Goal: Task Accomplishment & Management: Complete application form

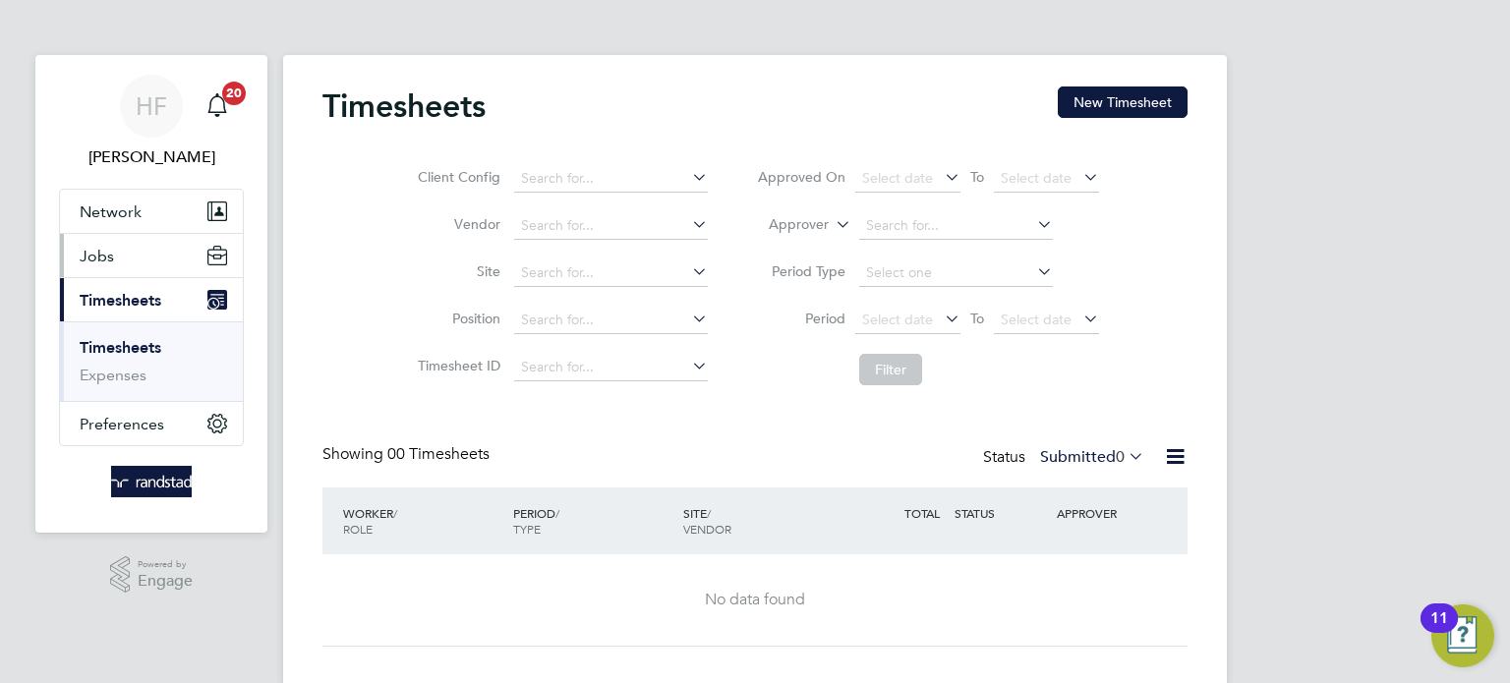
click at [103, 260] on span "Jobs" at bounding box center [97, 256] width 34 height 19
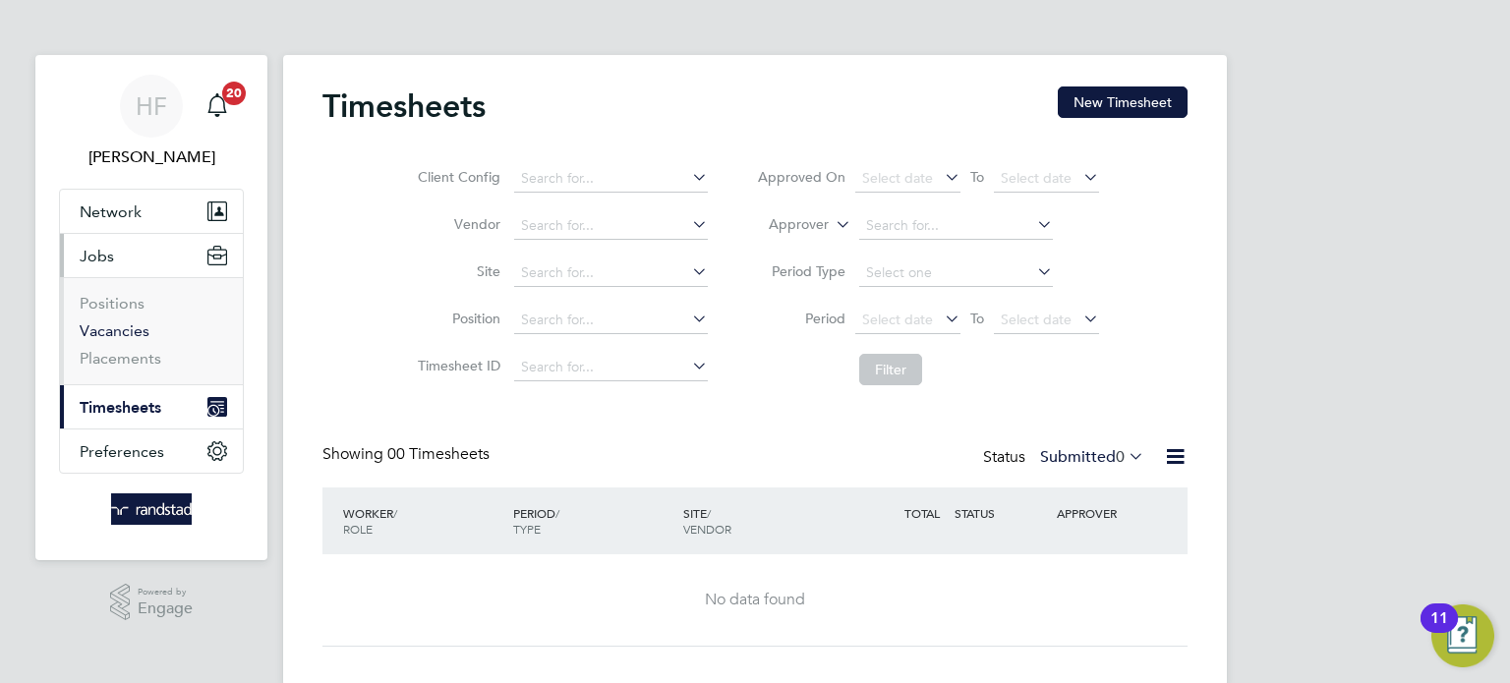
click at [130, 332] on link "Vacancies" at bounding box center [115, 330] width 70 height 19
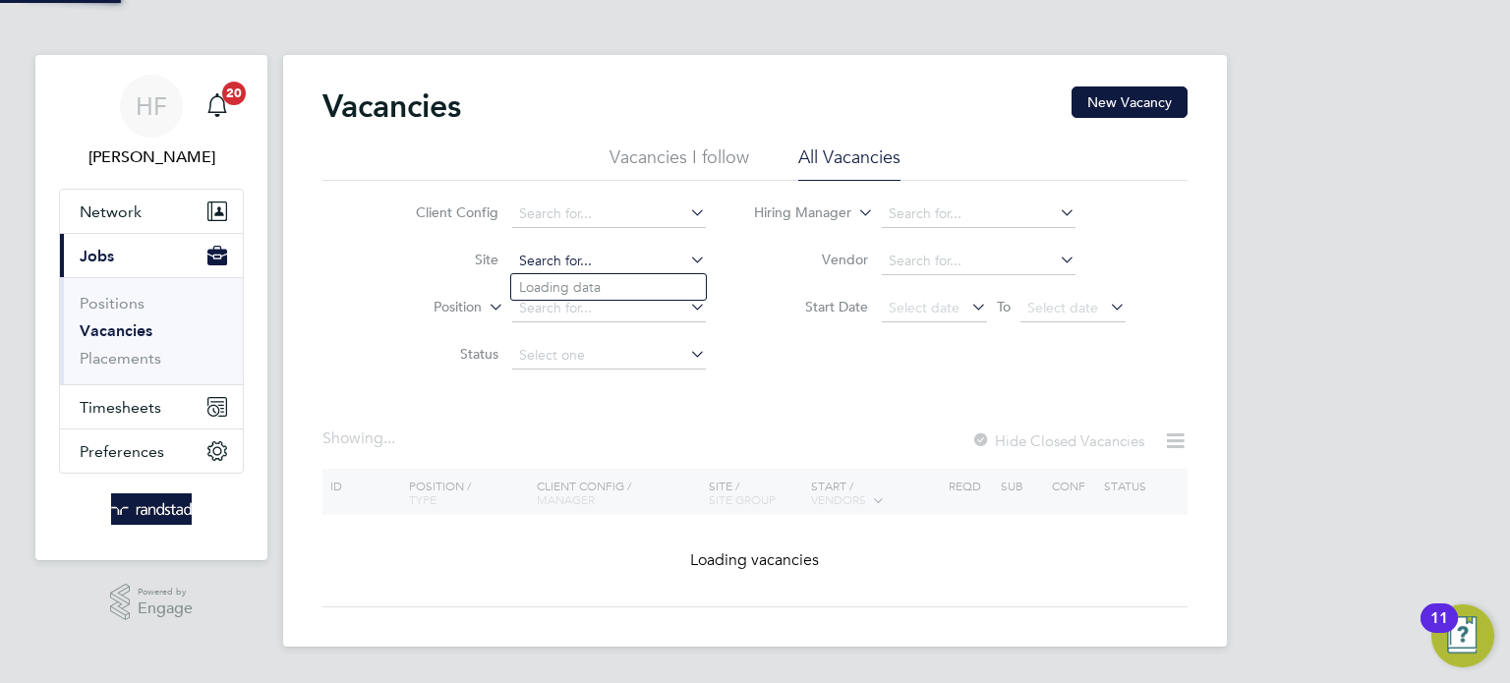
click at [552, 265] on input at bounding box center [609, 262] width 194 height 28
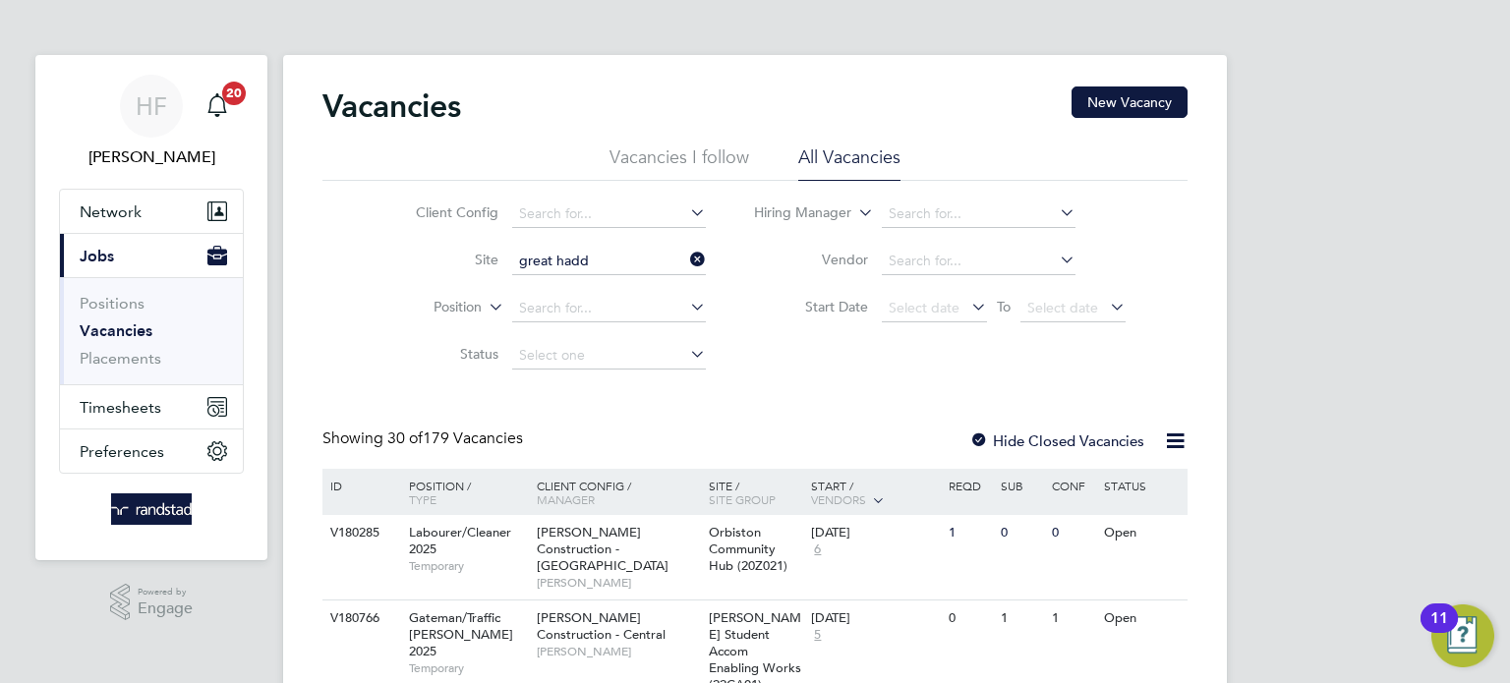
click at [576, 282] on b "Hadd" at bounding box center [576, 287] width 35 height 17
type input "Great Haddon 1A"
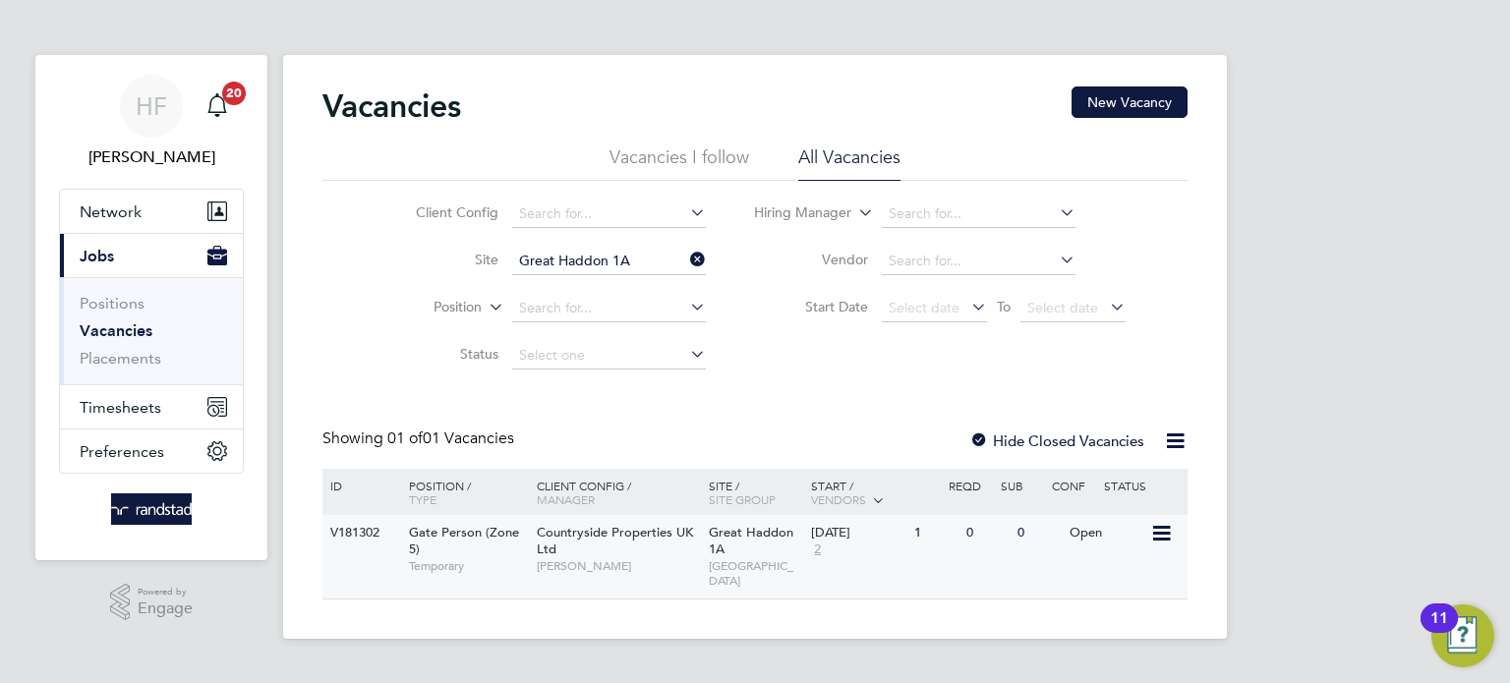
click at [635, 553] on div "Countryside Properties UK Ltd [PERSON_NAME]" at bounding box center [618, 549] width 172 height 68
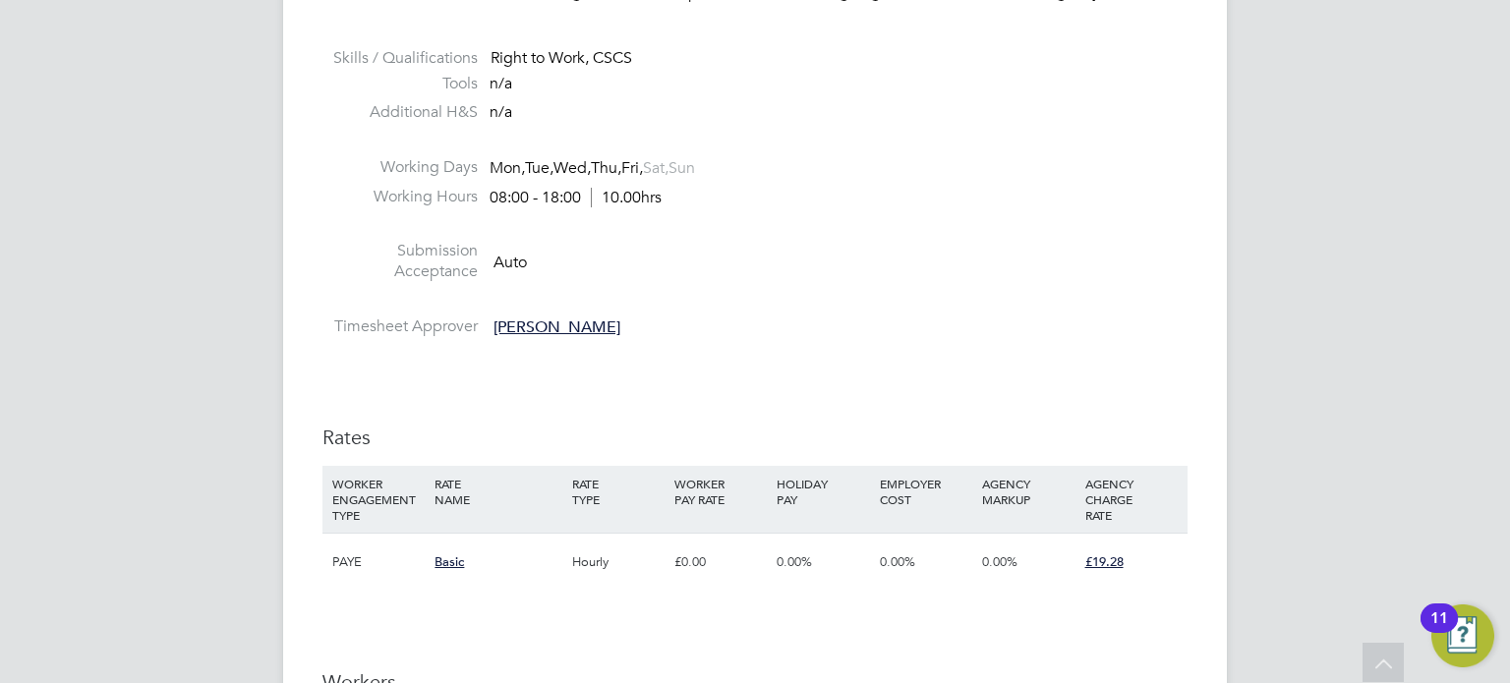
scroll to position [1525, 0]
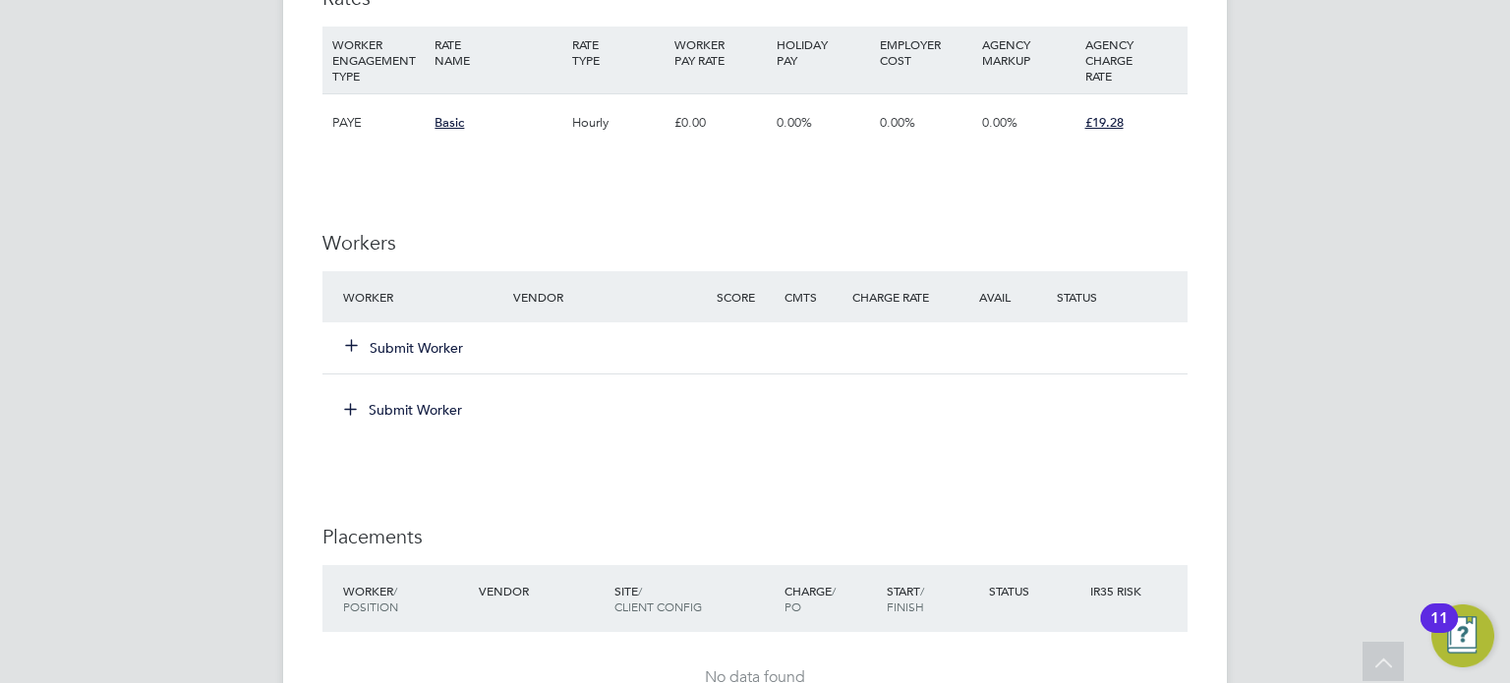
click at [428, 348] on button "Submit Worker" at bounding box center [405, 348] width 118 height 20
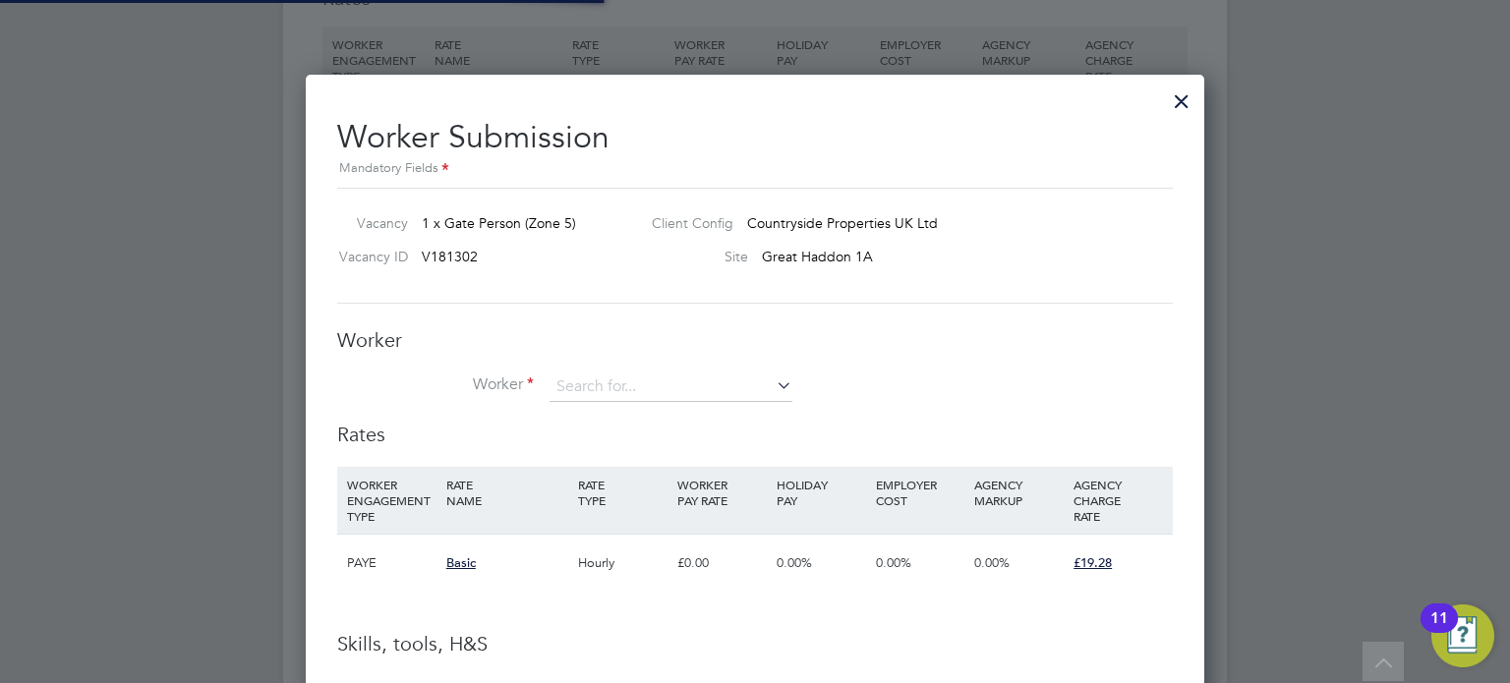
scroll to position [1263, 899]
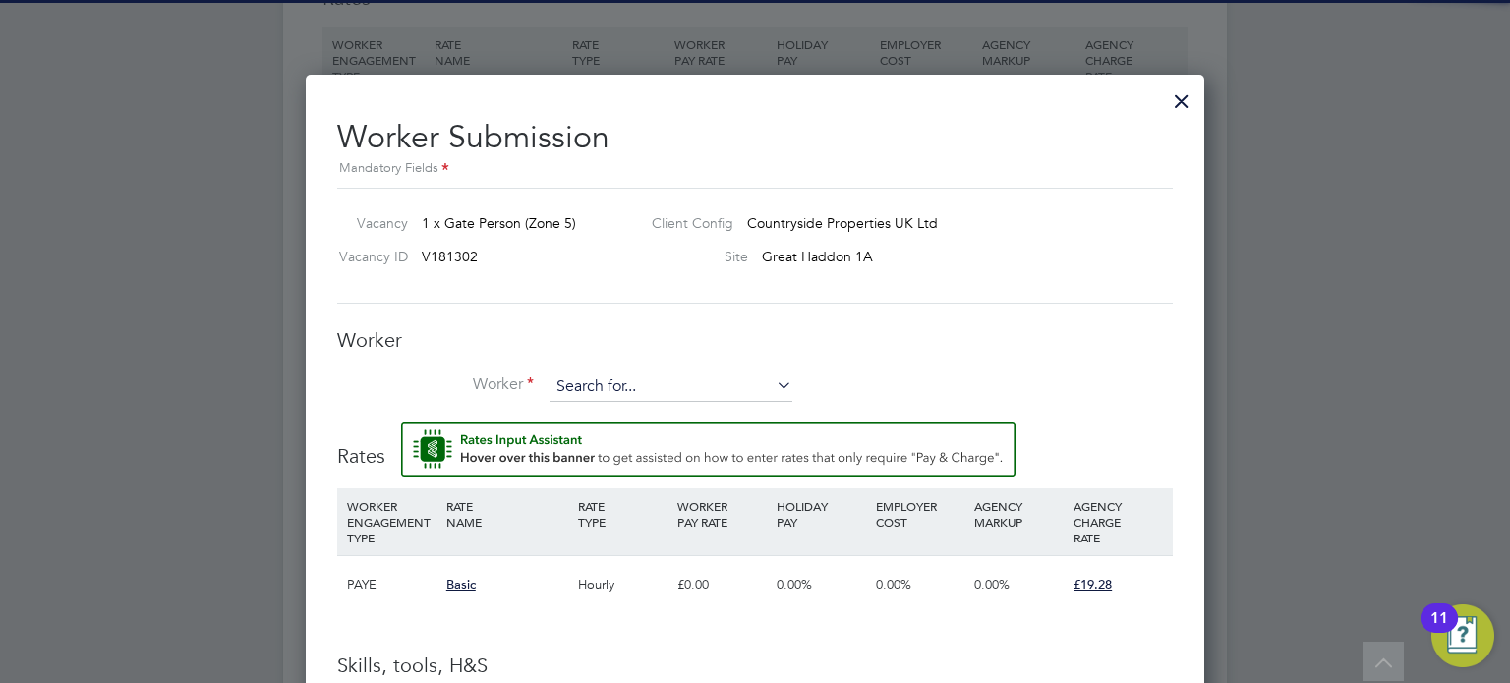
click at [642, 378] on input at bounding box center [670, 387] width 243 height 29
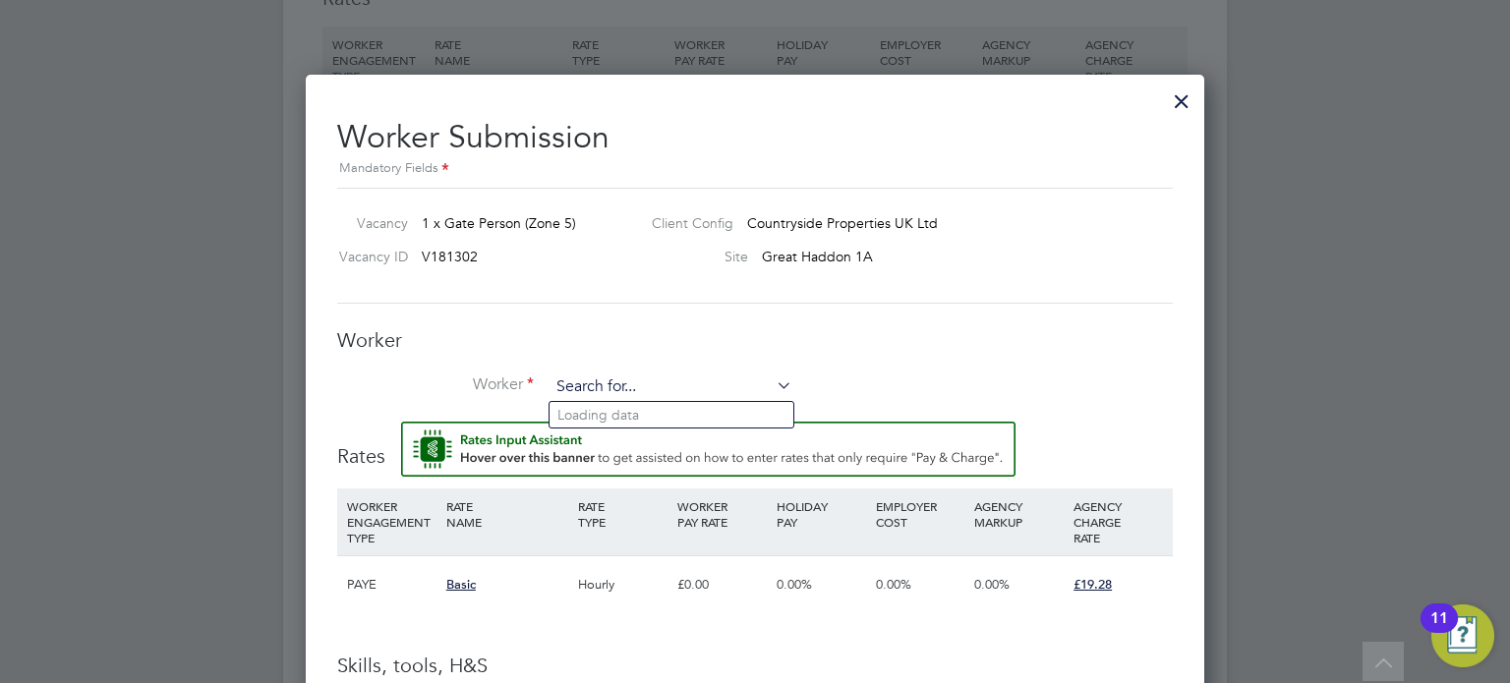
paste input "C-001783252"
click at [678, 418] on b "C-001783252" at bounding box center [720, 415] width 85 height 17
type input "Dasuki Usman (C-001783252)"
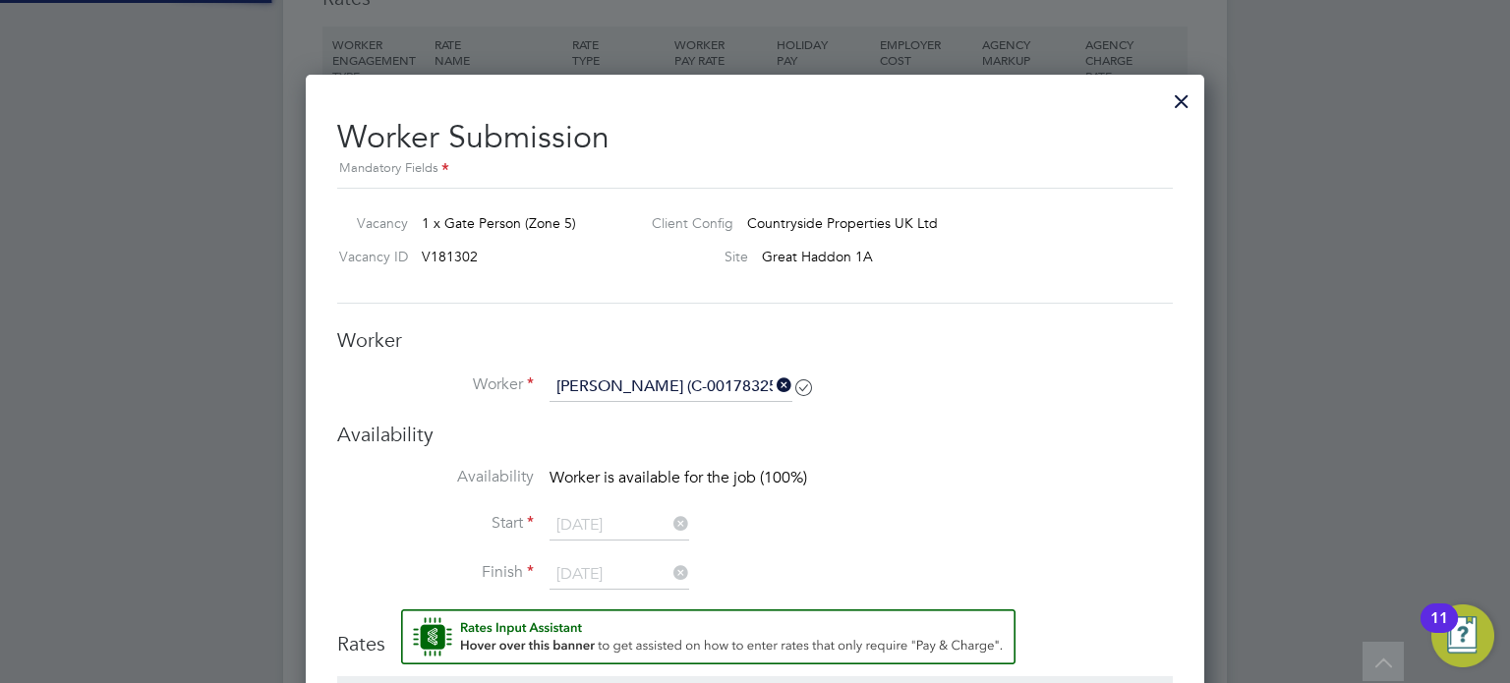
scroll to position [1537, 0]
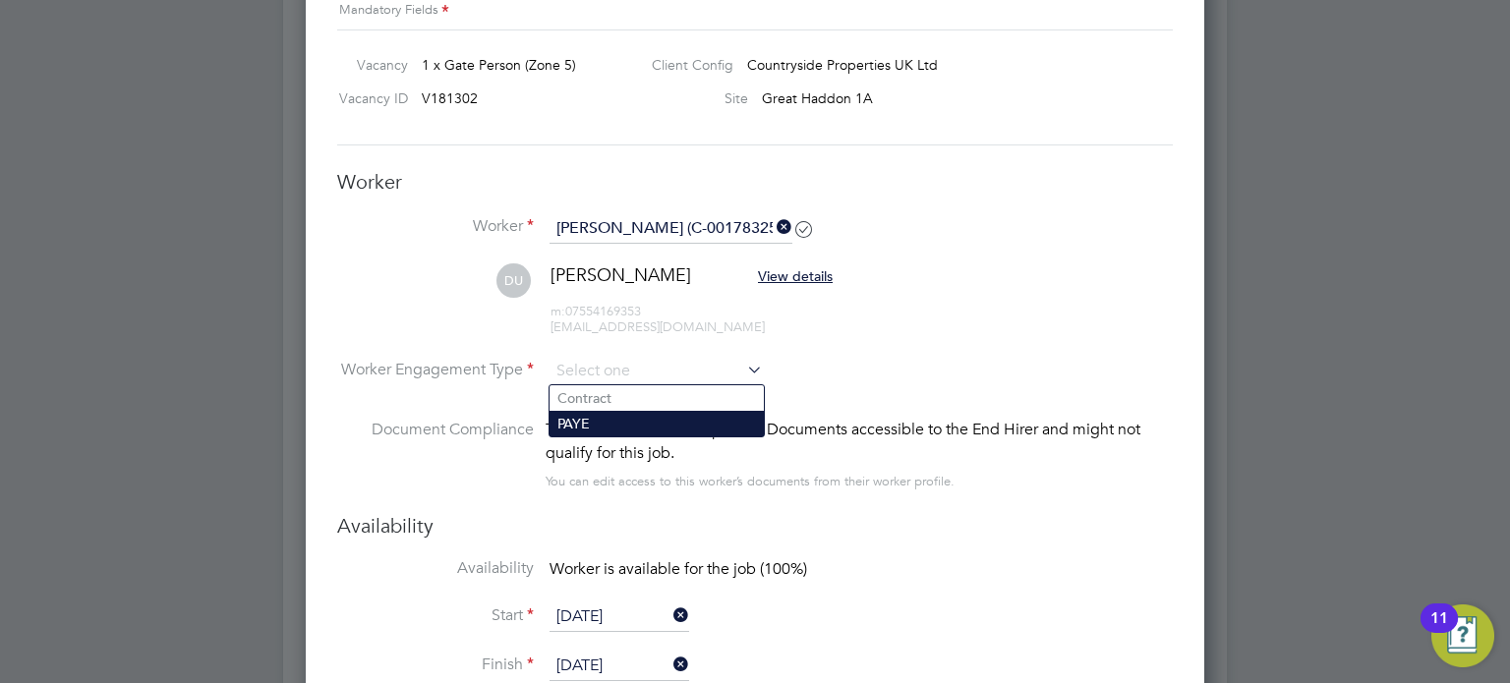
click at [608, 422] on li "PAYE" at bounding box center [656, 424] width 214 height 26
type input "PAYE"
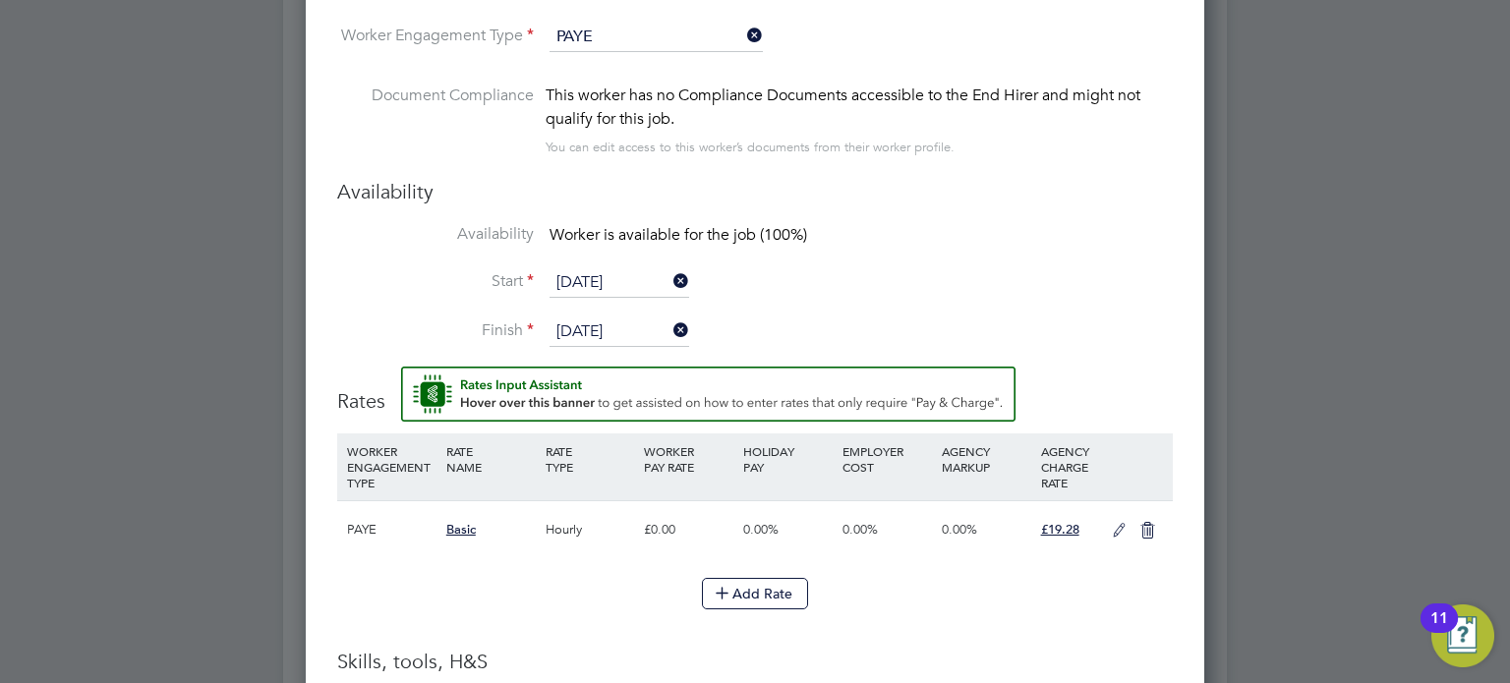
click at [990, 290] on li "Start 22 Sep 2025" at bounding box center [755, 292] width 836 height 49
click at [1118, 528] on icon at bounding box center [1119, 531] width 25 height 16
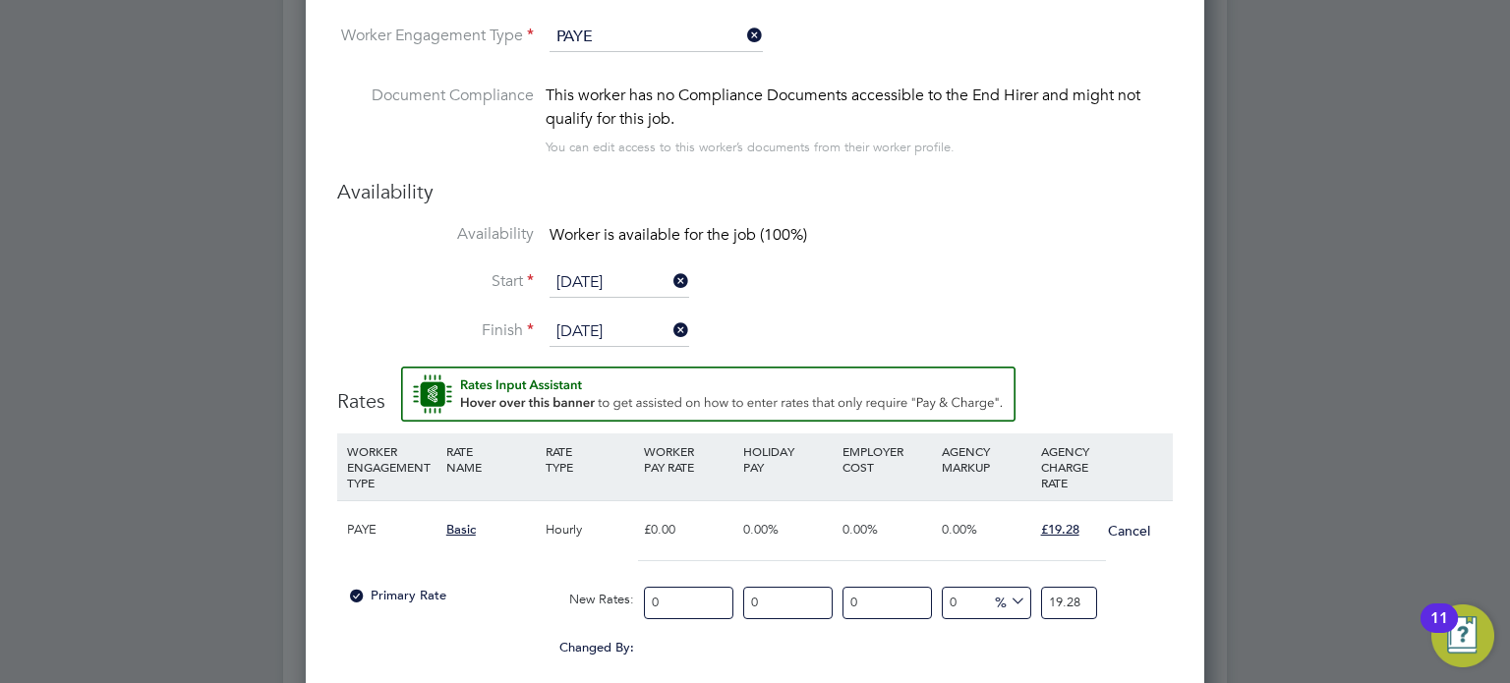
click at [661, 601] on input "0" at bounding box center [688, 603] width 89 height 32
type input "1"
type input "17"
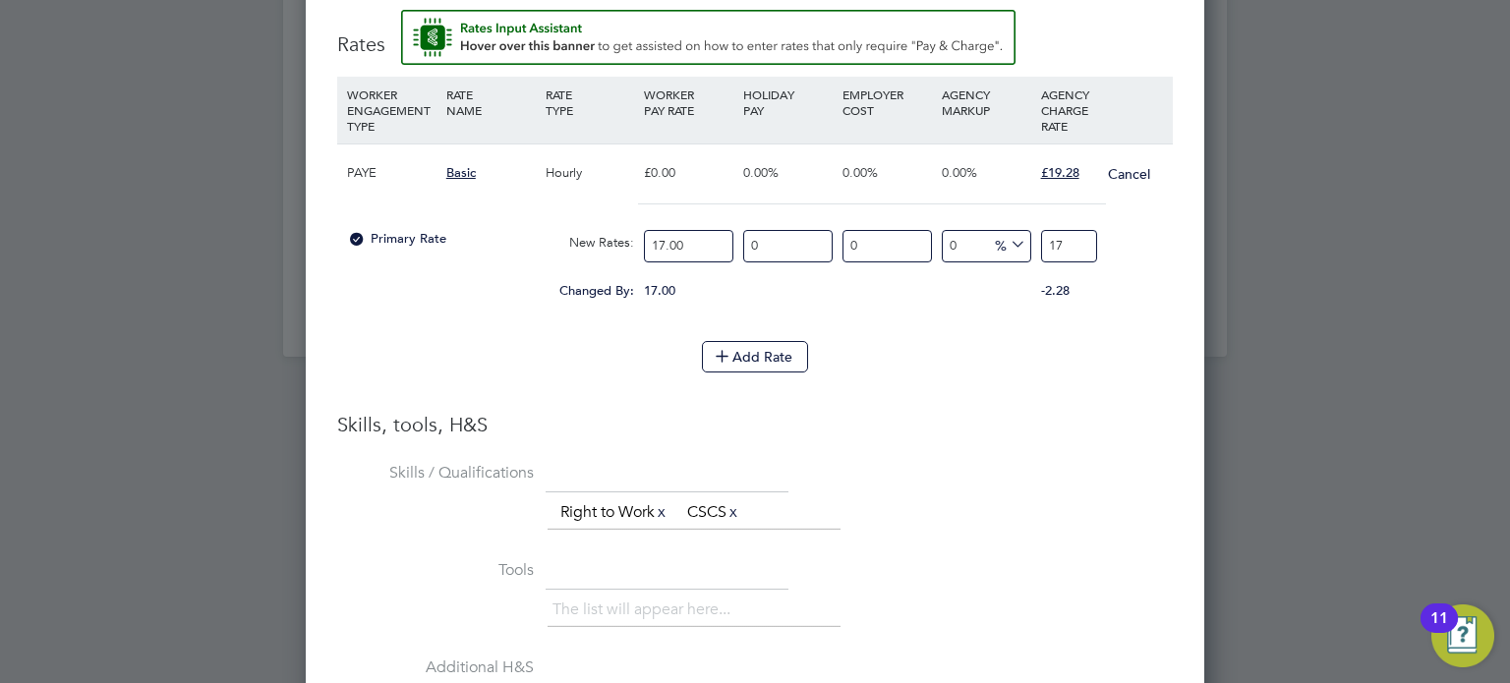
click at [705, 245] on input "17.00" at bounding box center [688, 246] width 89 height 32
type input "1"
type input "11"
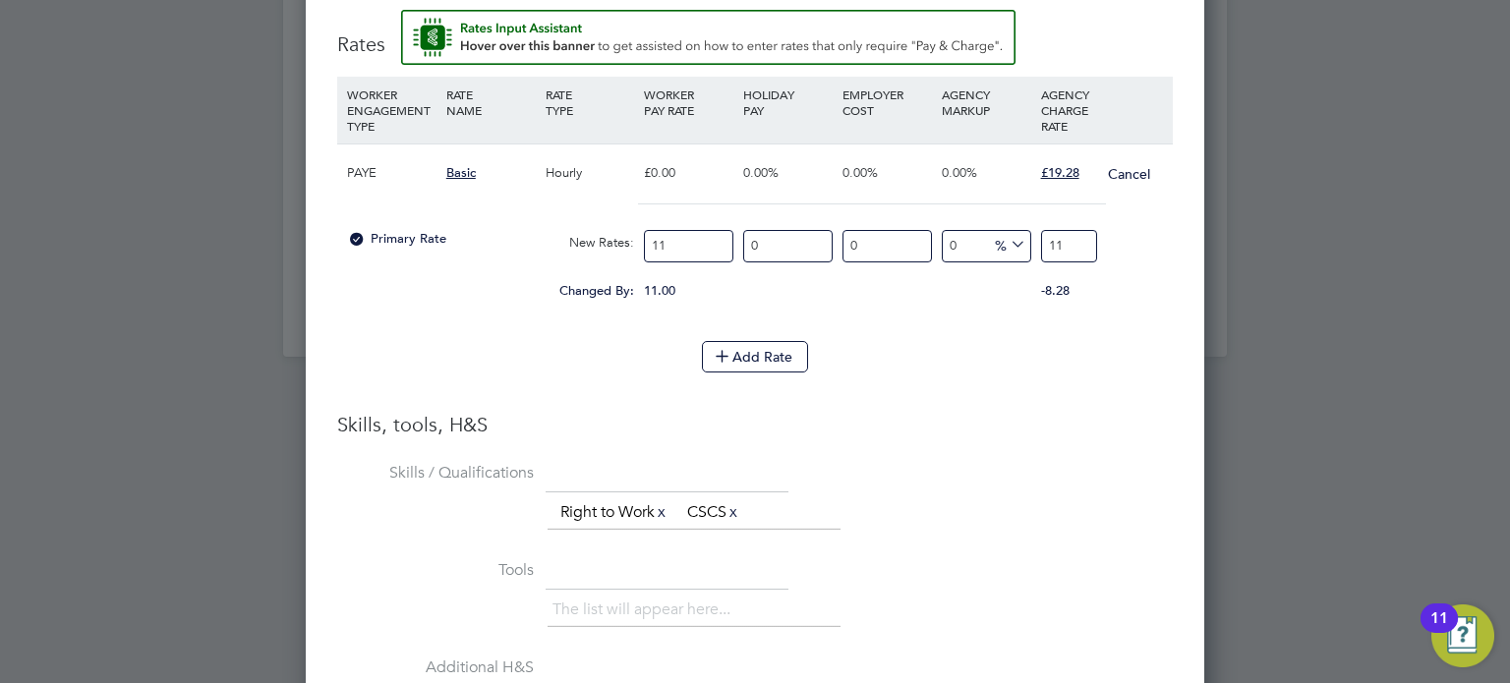
type input "116"
type input "1165"
type input "11650"
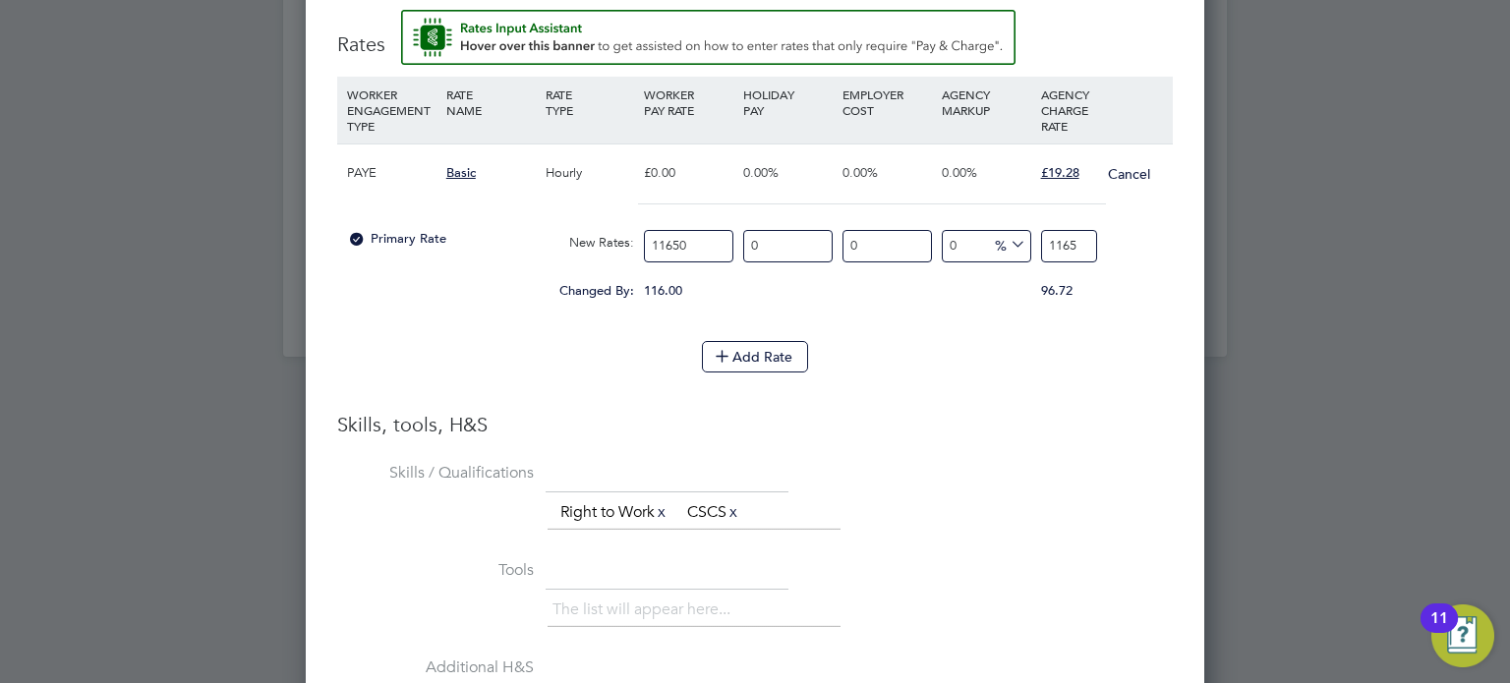
type input "11650"
click at [724, 234] on input "11650" at bounding box center [688, 246] width 89 height 32
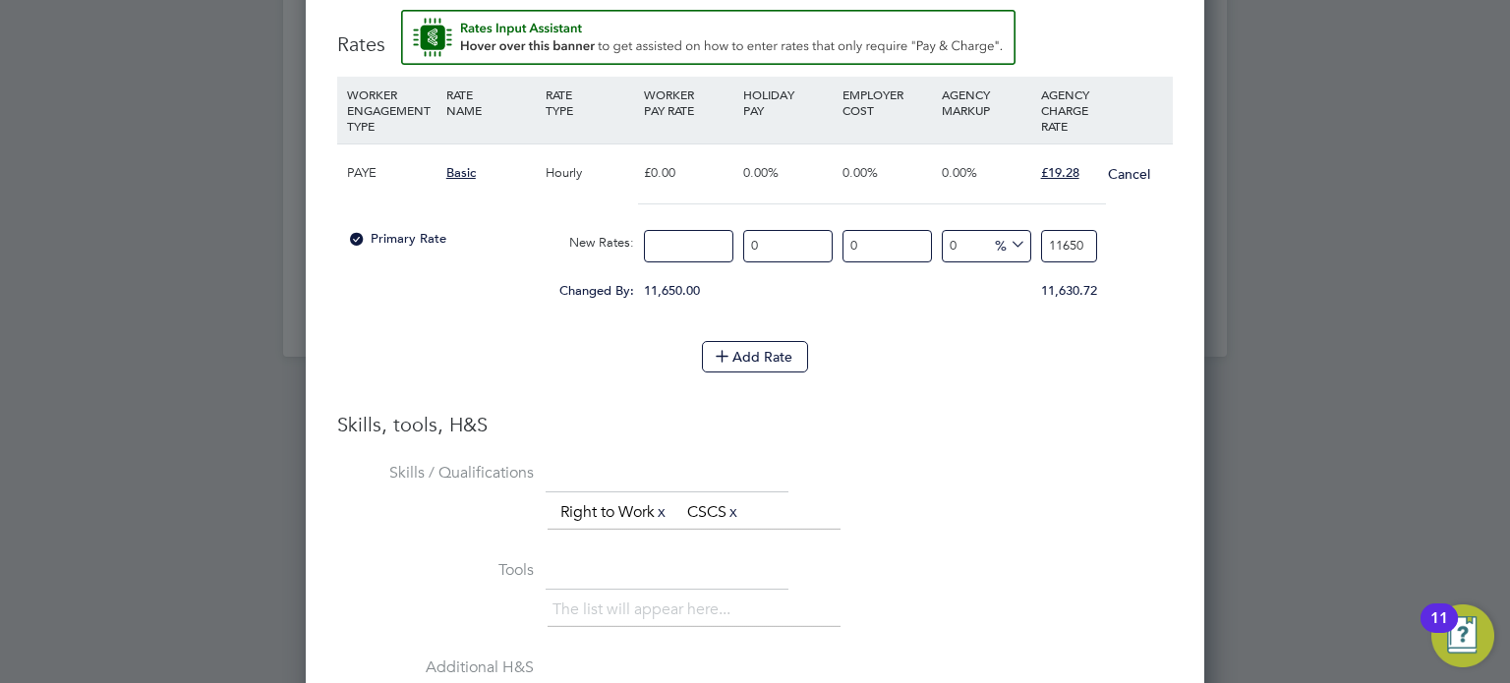
type input "1"
type input "16"
type input "16.5"
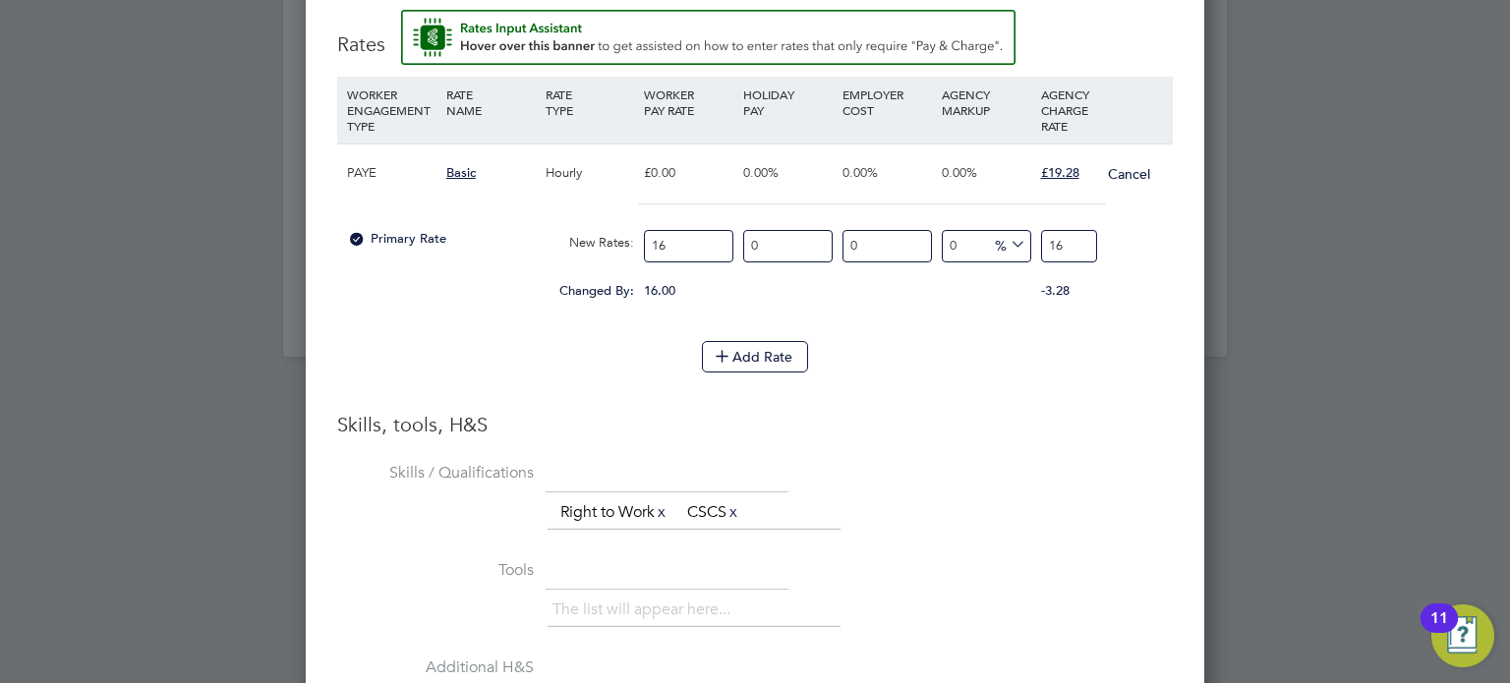
type input "16.5"
type input "16.50"
type input "-93.93939393939394"
type input "1"
type input "15.151515151515152"
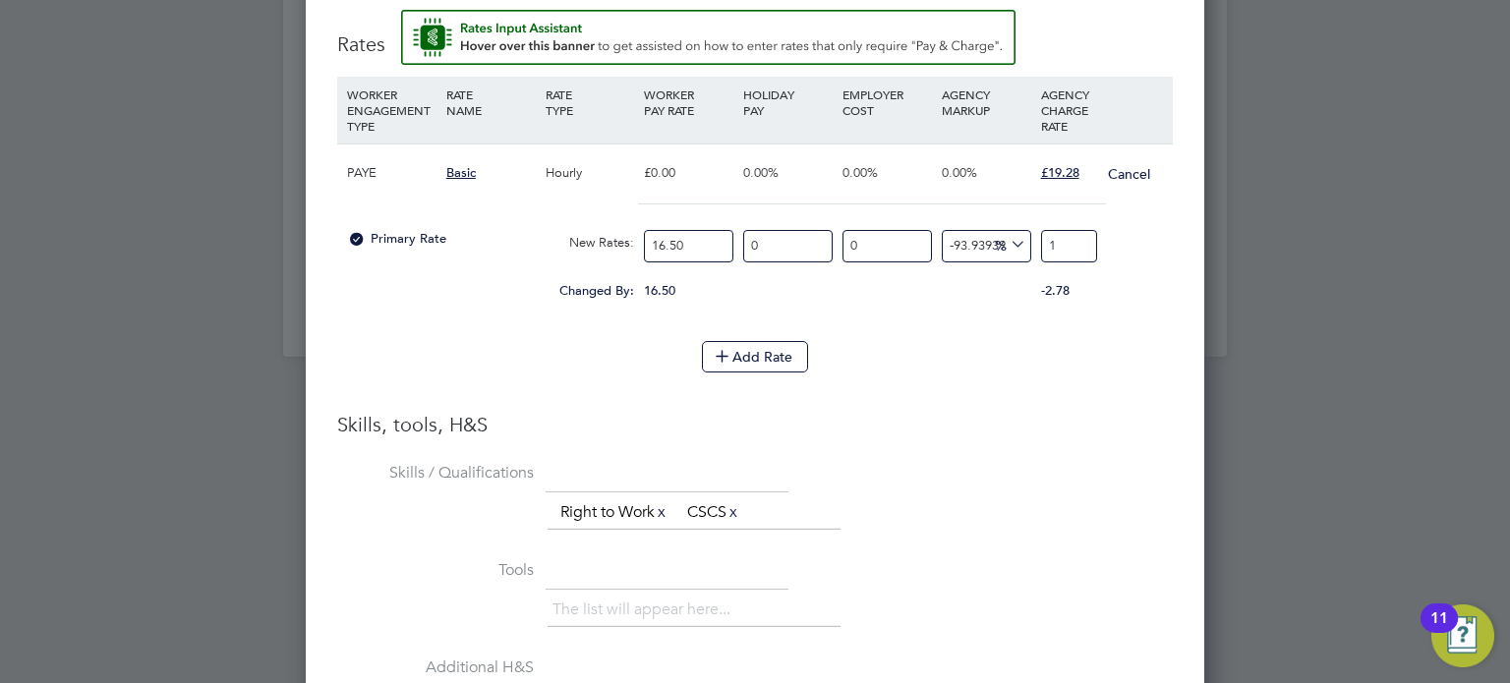
type input "19"
type input "16.363636363636363"
type input "19.2"
type input "16.848484848484848"
type input "19.28"
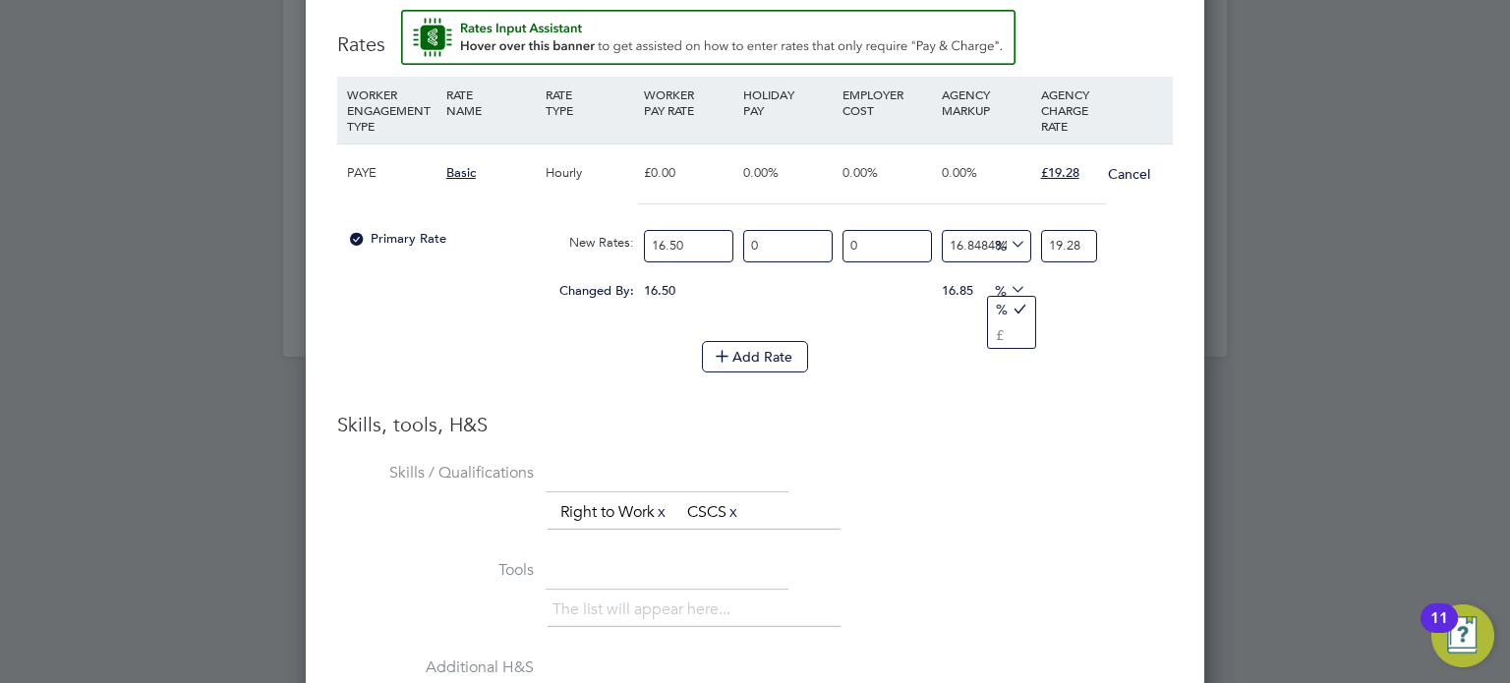
click at [942, 477] on li "Skills / Qualifications The list will appear here... Right to Work x CSCS x" at bounding box center [755, 505] width 836 height 97
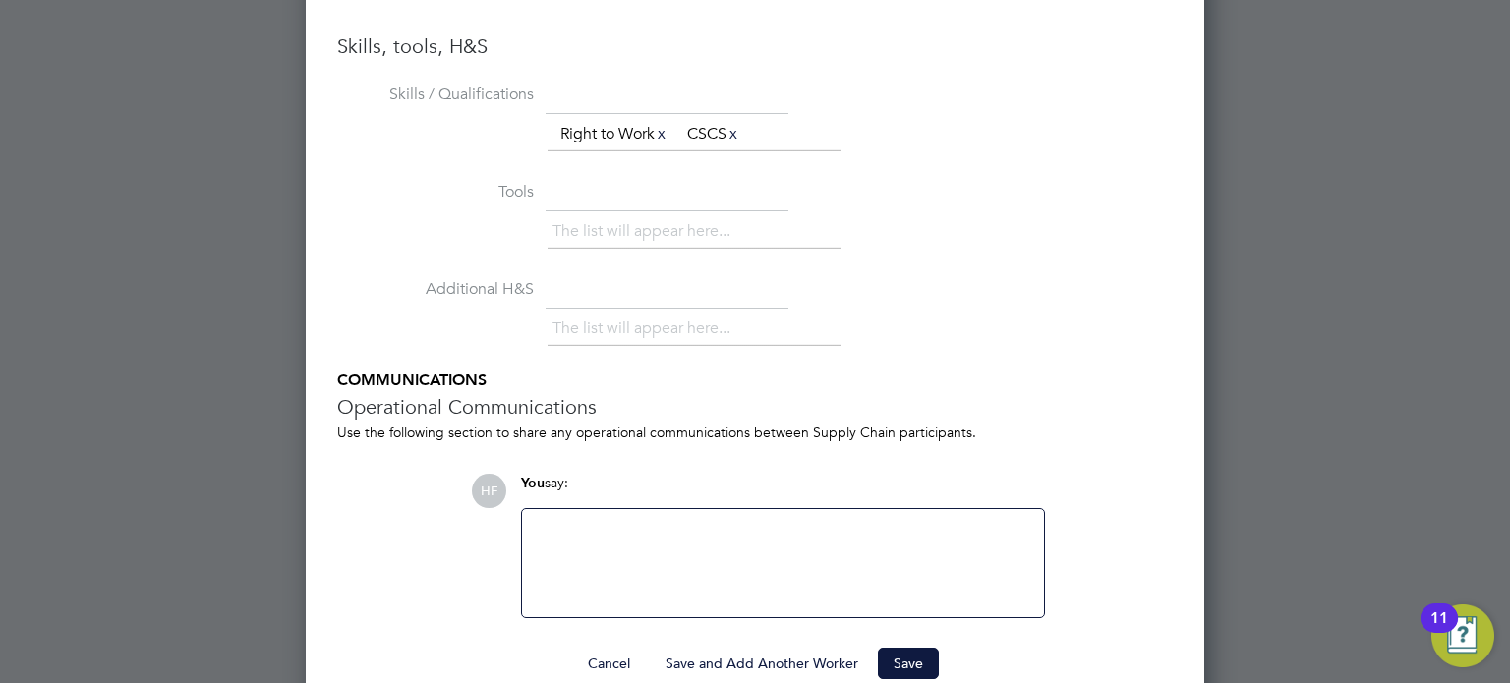
scroll to position [2782, 0]
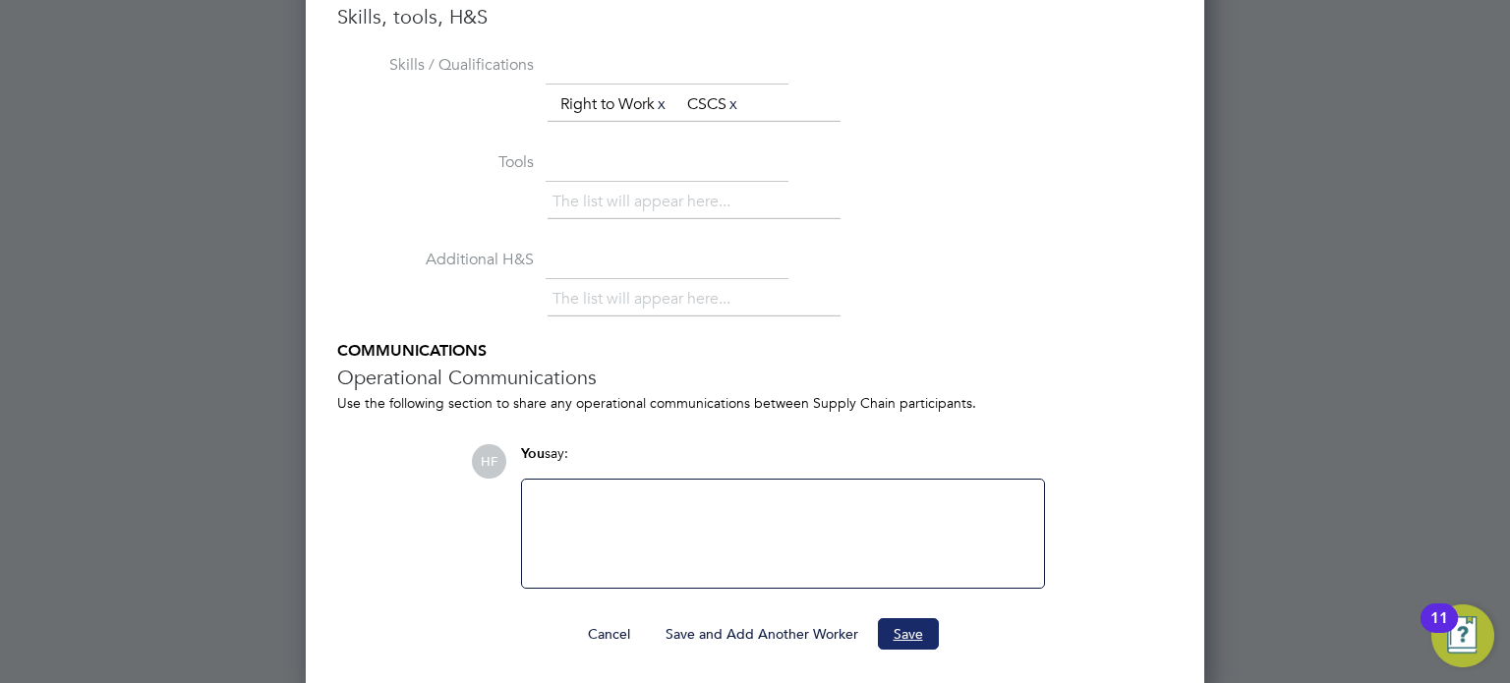
click at [899, 632] on button "Save" at bounding box center [908, 633] width 61 height 31
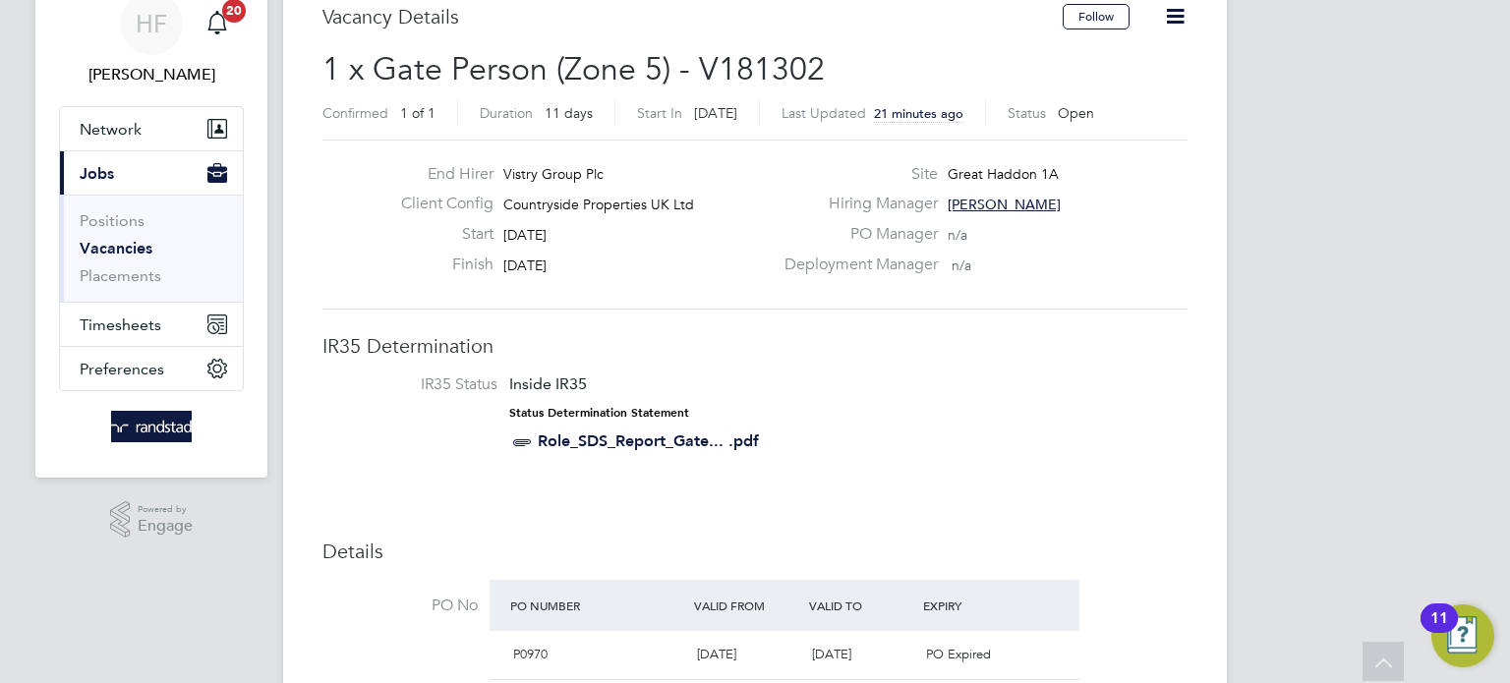
scroll to position [0, 0]
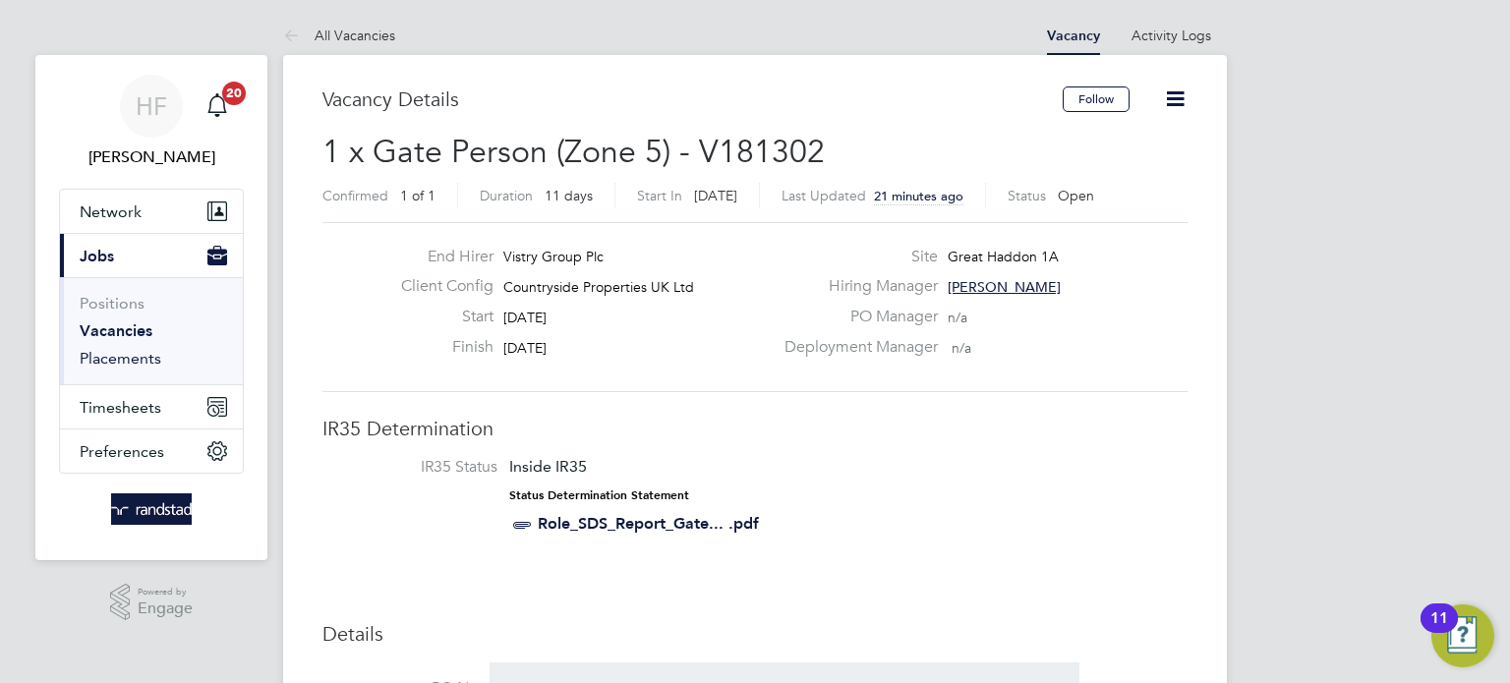
click at [120, 356] on link "Placements" at bounding box center [121, 358] width 82 height 19
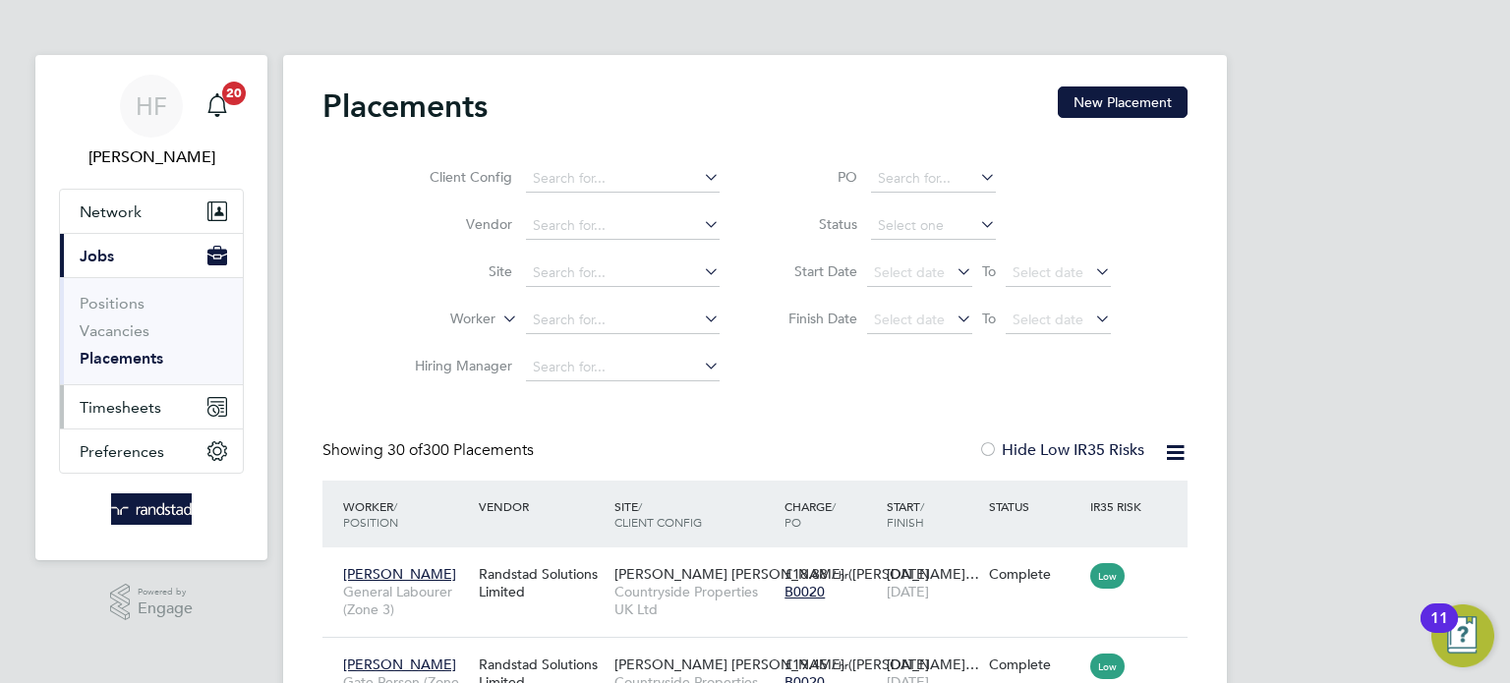
click at [104, 406] on span "Timesheets" at bounding box center [121, 407] width 82 height 19
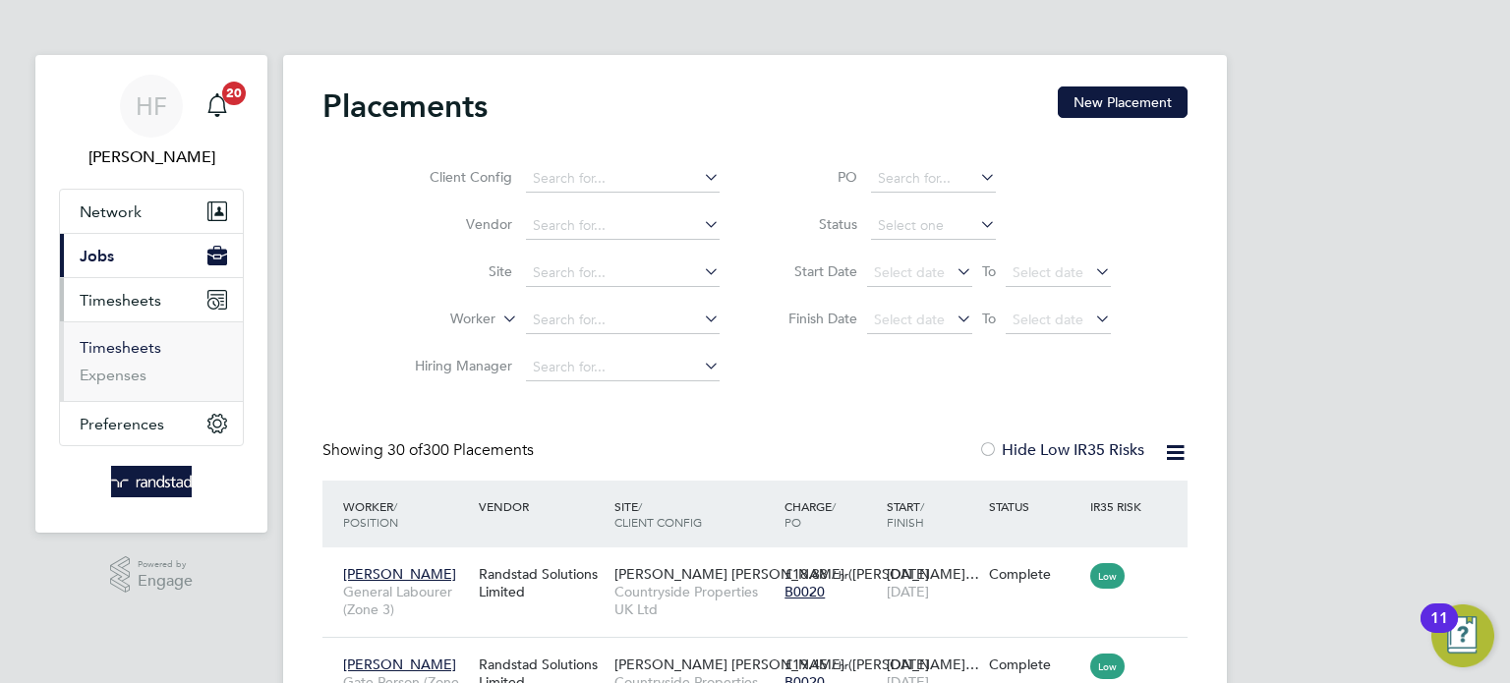
click at [124, 344] on link "Timesheets" at bounding box center [121, 347] width 82 height 19
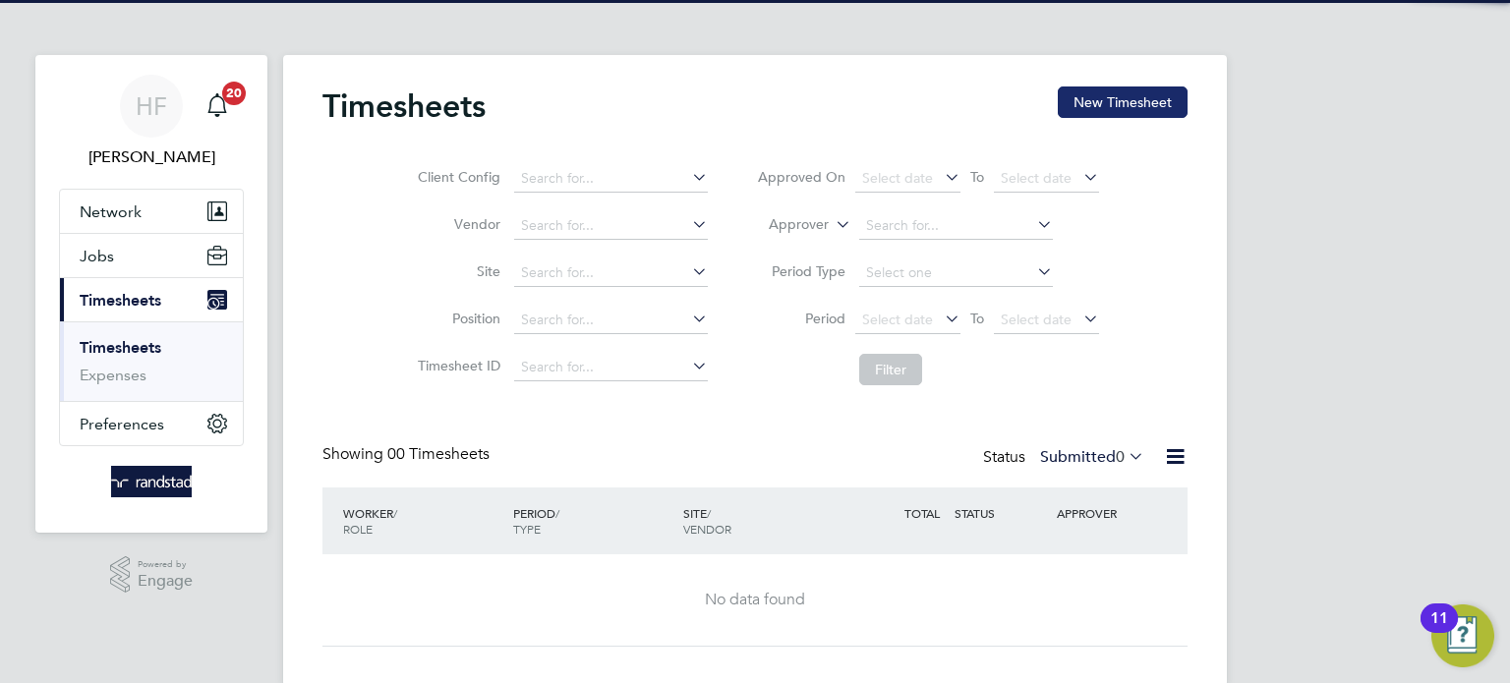
click at [1102, 91] on button "New Timesheet" at bounding box center [1123, 102] width 130 height 31
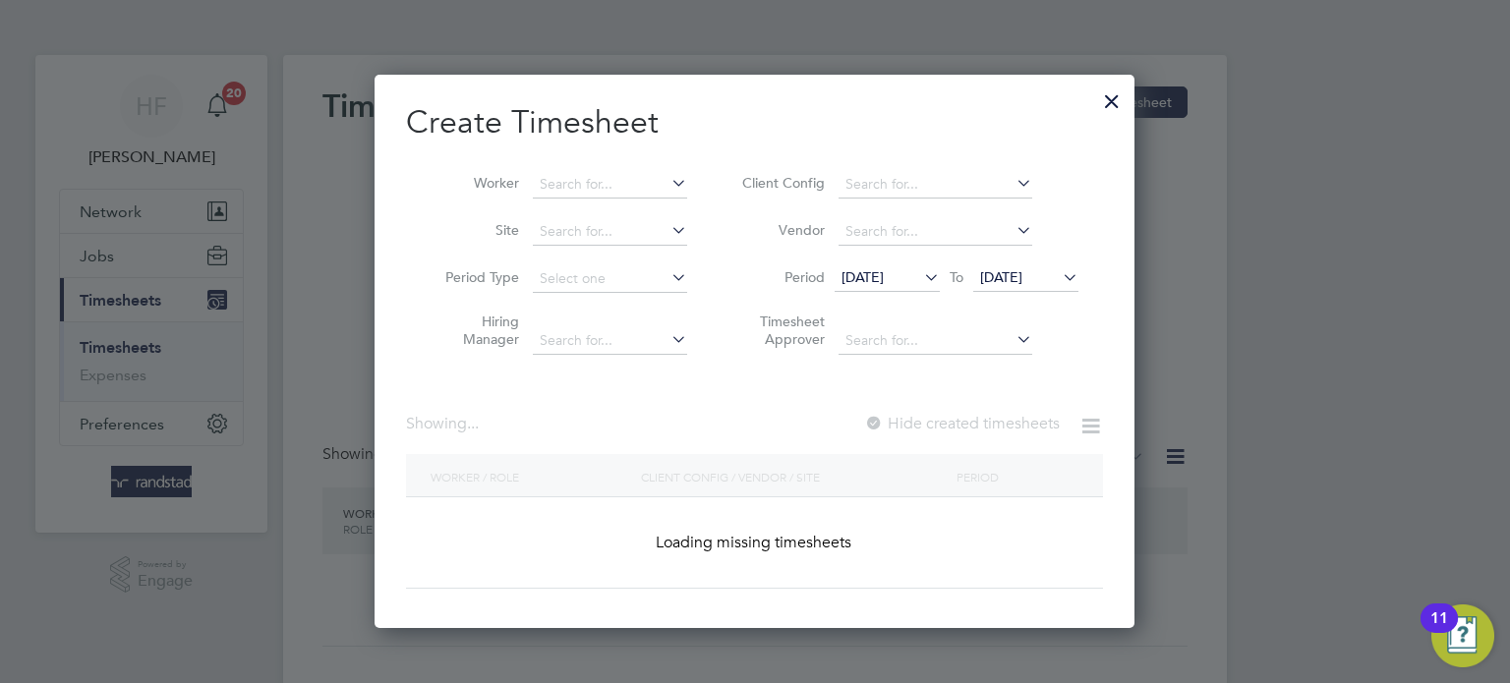
scroll to position [553, 761]
click at [579, 178] on input at bounding box center [610, 185] width 154 height 28
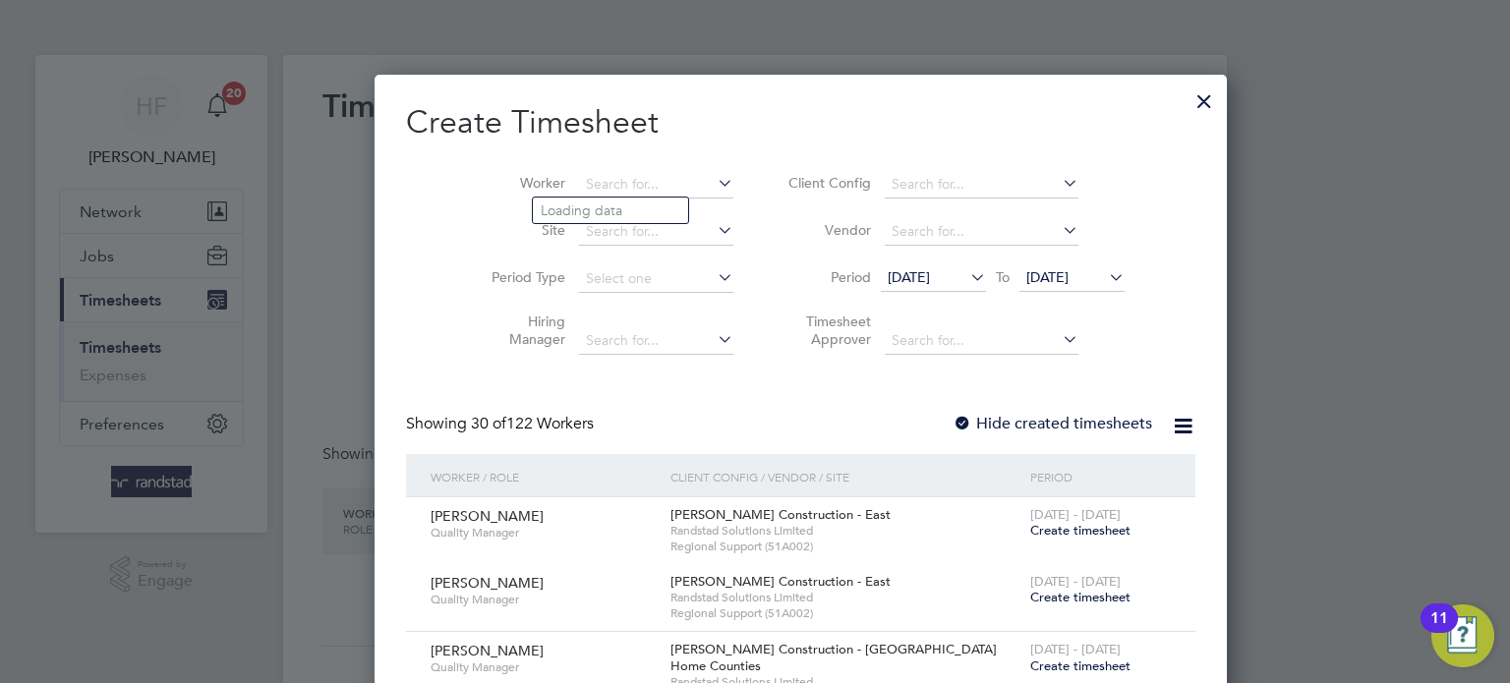
scroll to position [4173, 761]
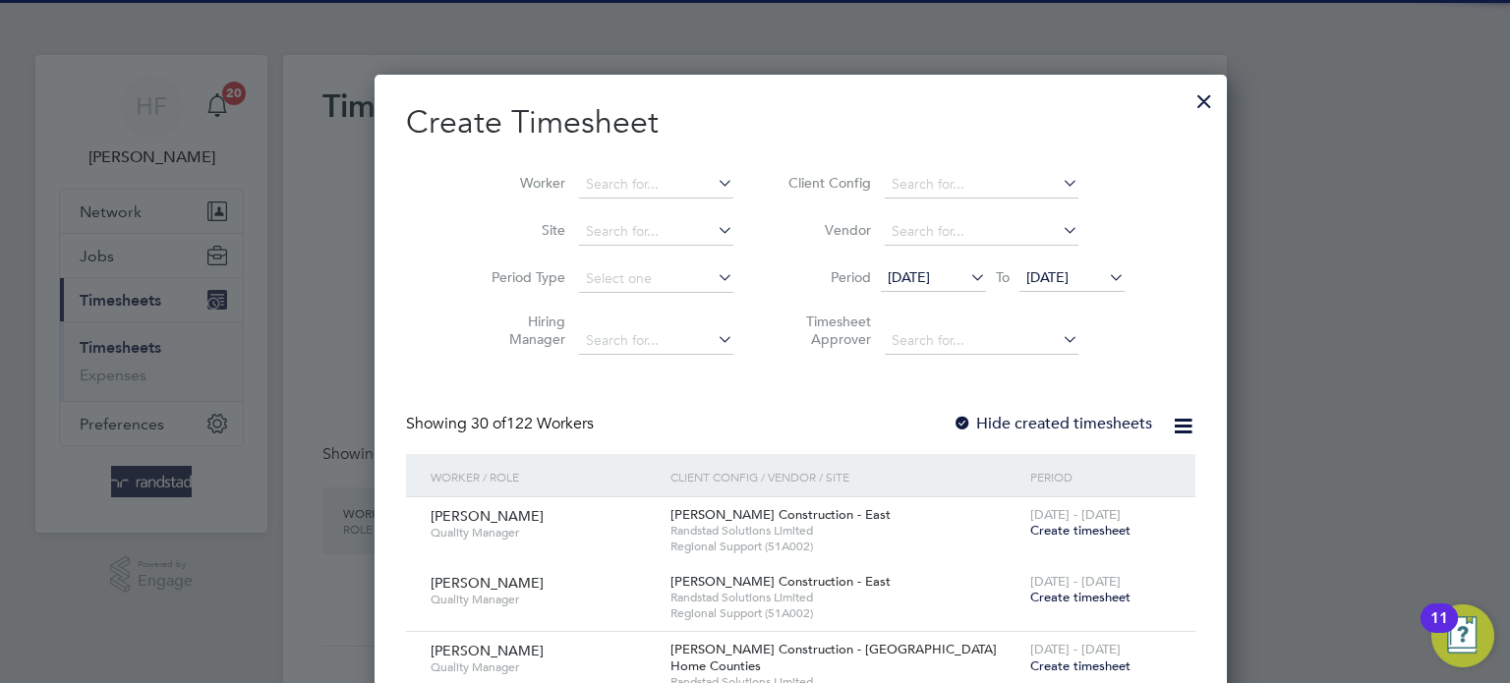
click at [1186, 105] on div at bounding box center [1203, 96] width 35 height 35
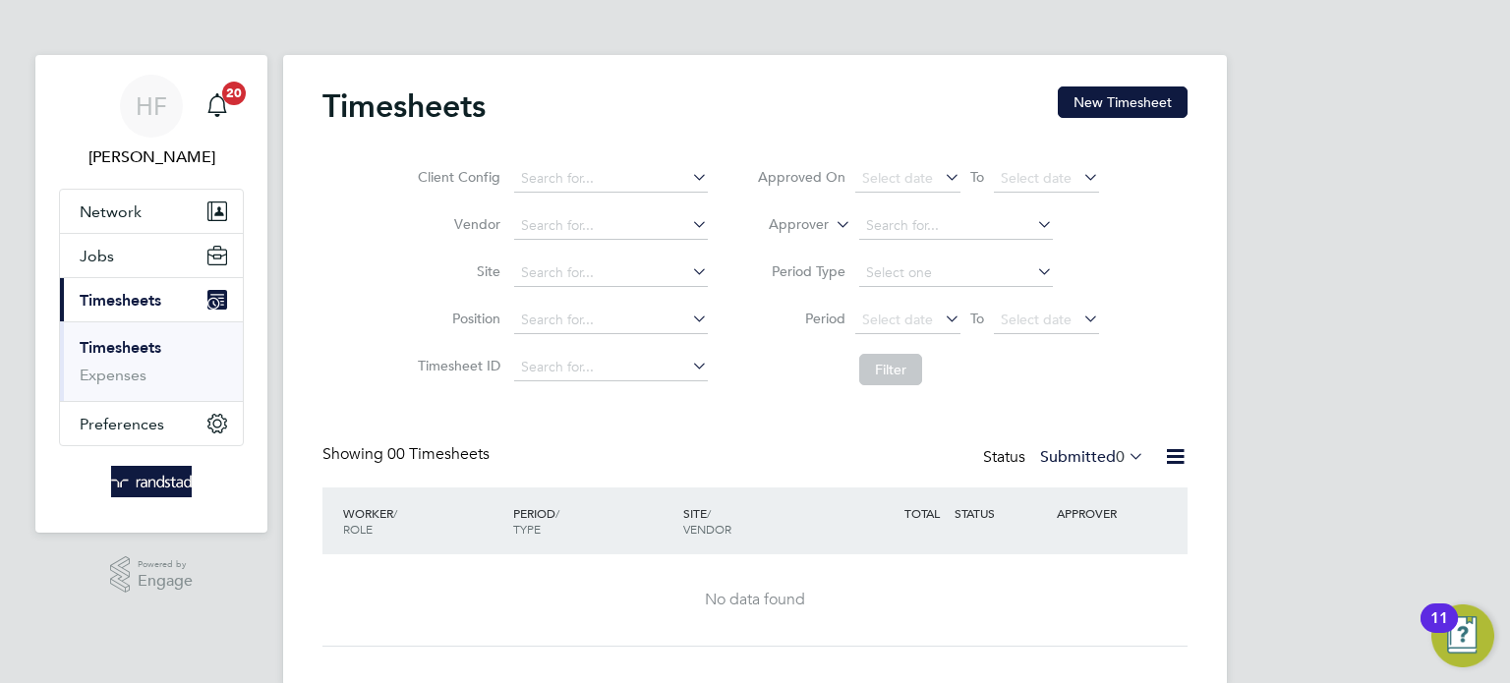
scroll to position [0, 0]
click at [140, 260] on button "Jobs" at bounding box center [151, 255] width 183 height 43
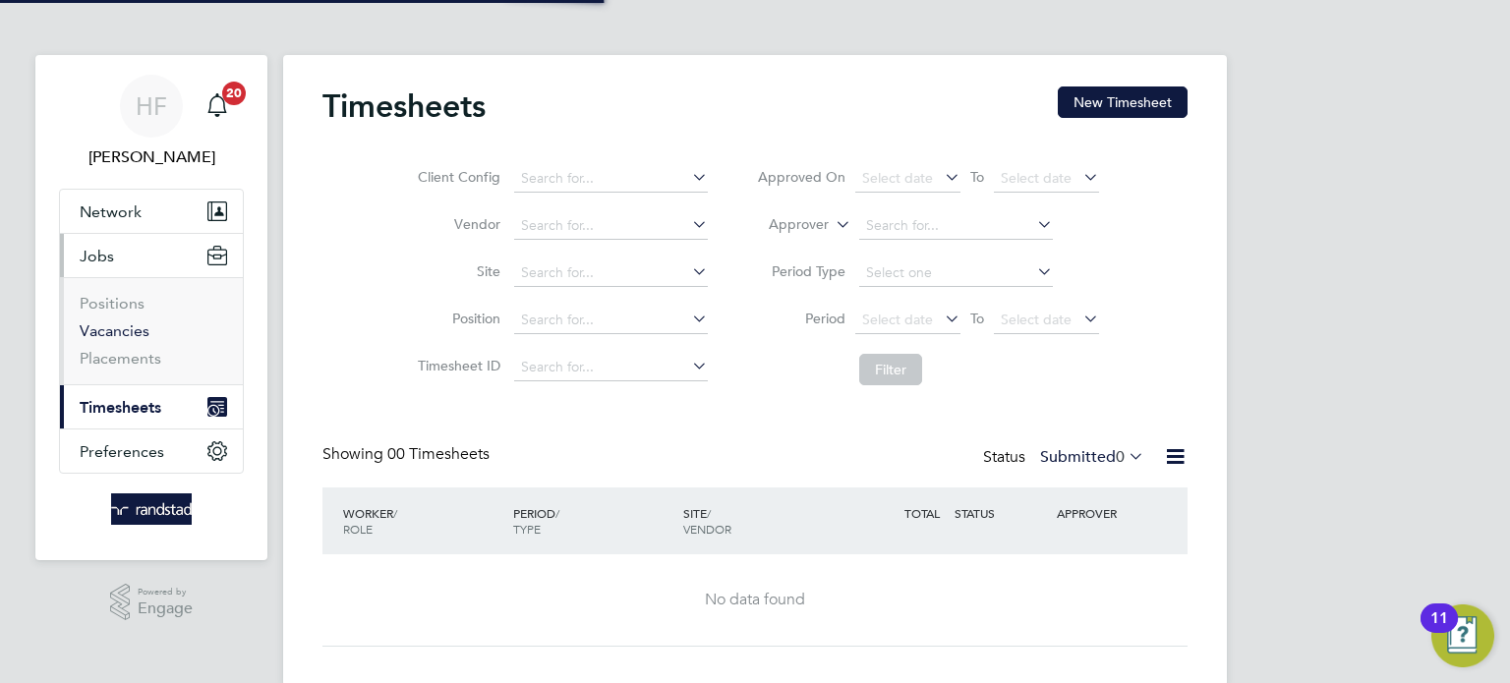
click at [141, 326] on link "Vacancies" at bounding box center [115, 330] width 70 height 19
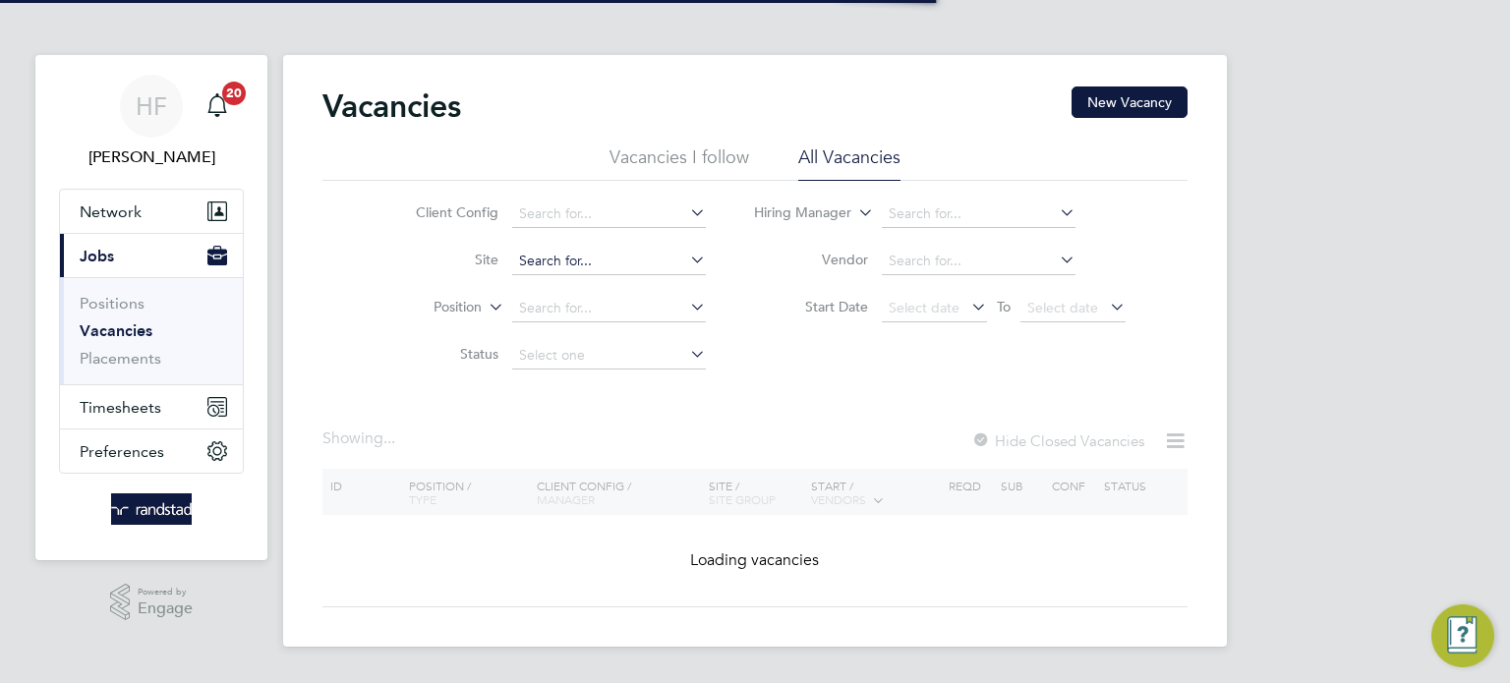
click at [554, 248] on input at bounding box center [609, 262] width 194 height 28
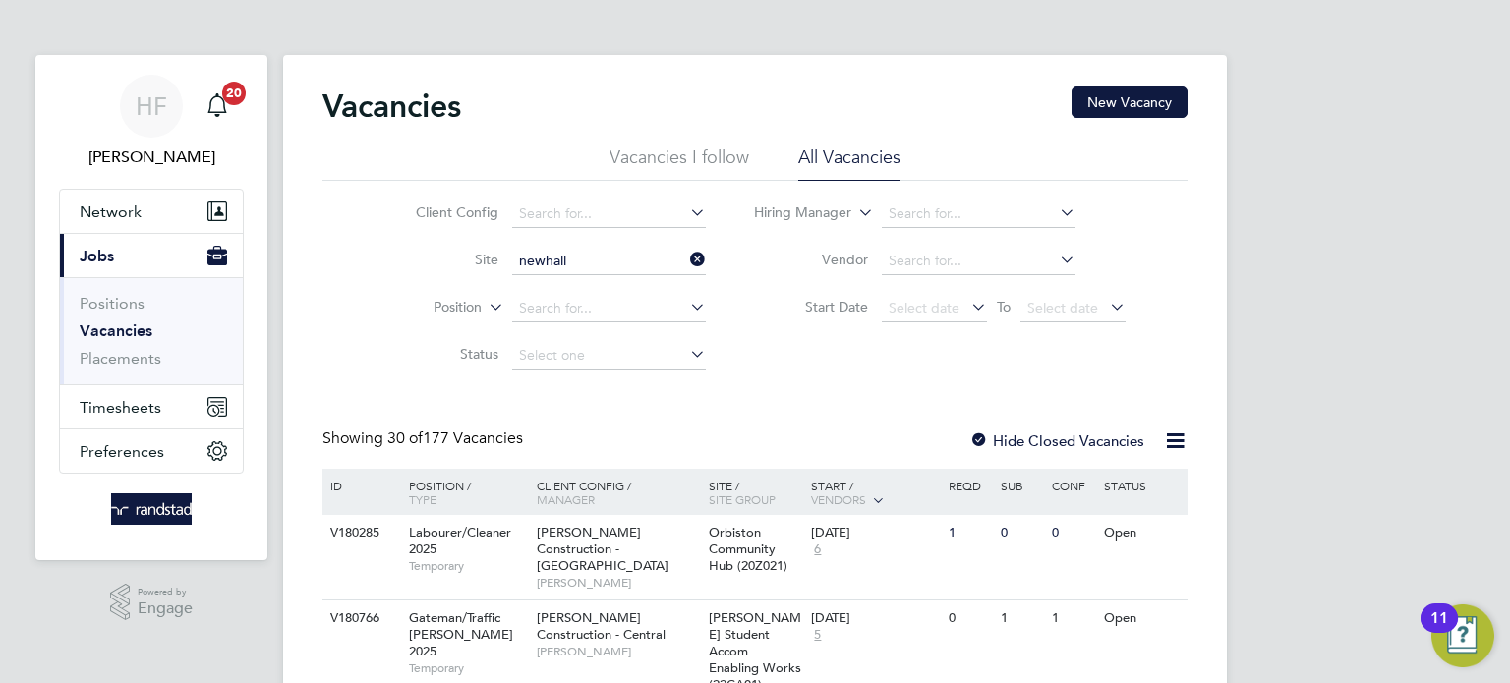
click at [607, 417] on li "Newhall Phase 3A" at bounding box center [608, 421] width 195 height 27
type input "Newhall Phase 3A"
